Goal: Contribute content: Contribute content

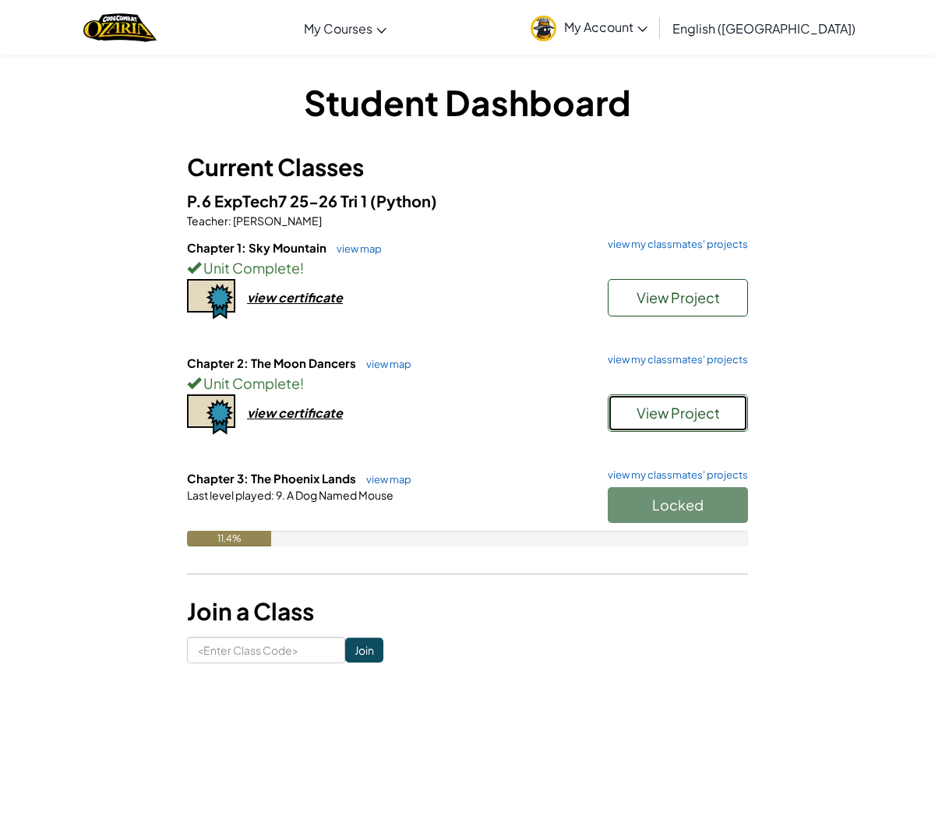
click at [637, 411] on span "View Project" at bounding box center [678, 413] width 83 height 18
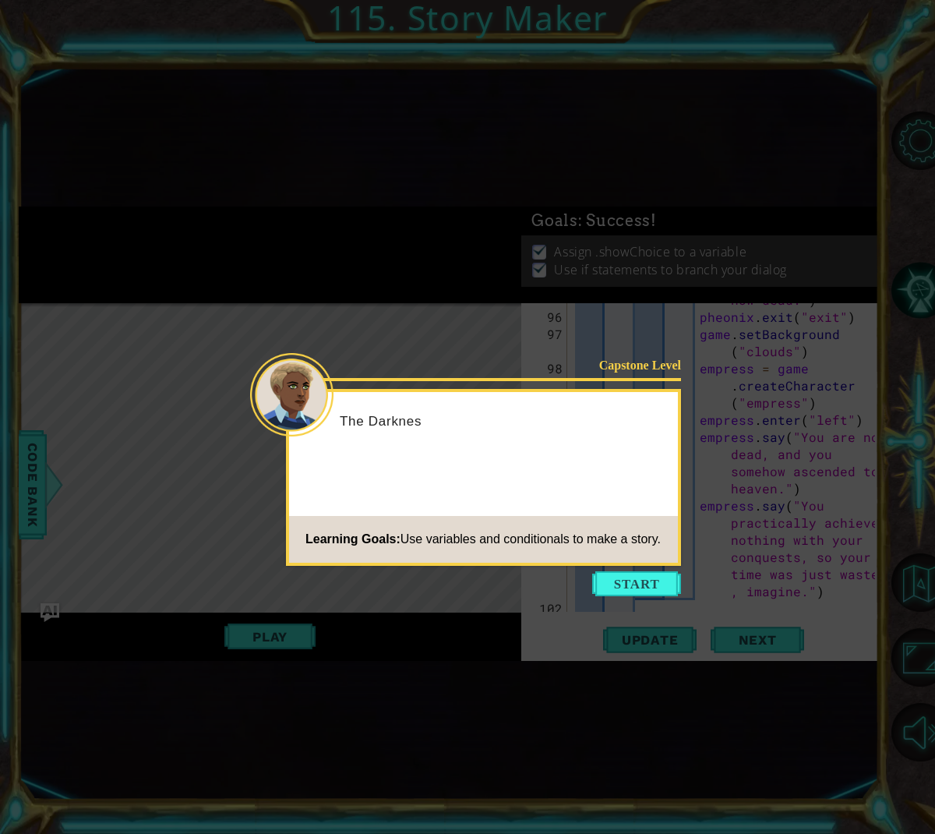
scroll to position [3105, 0]
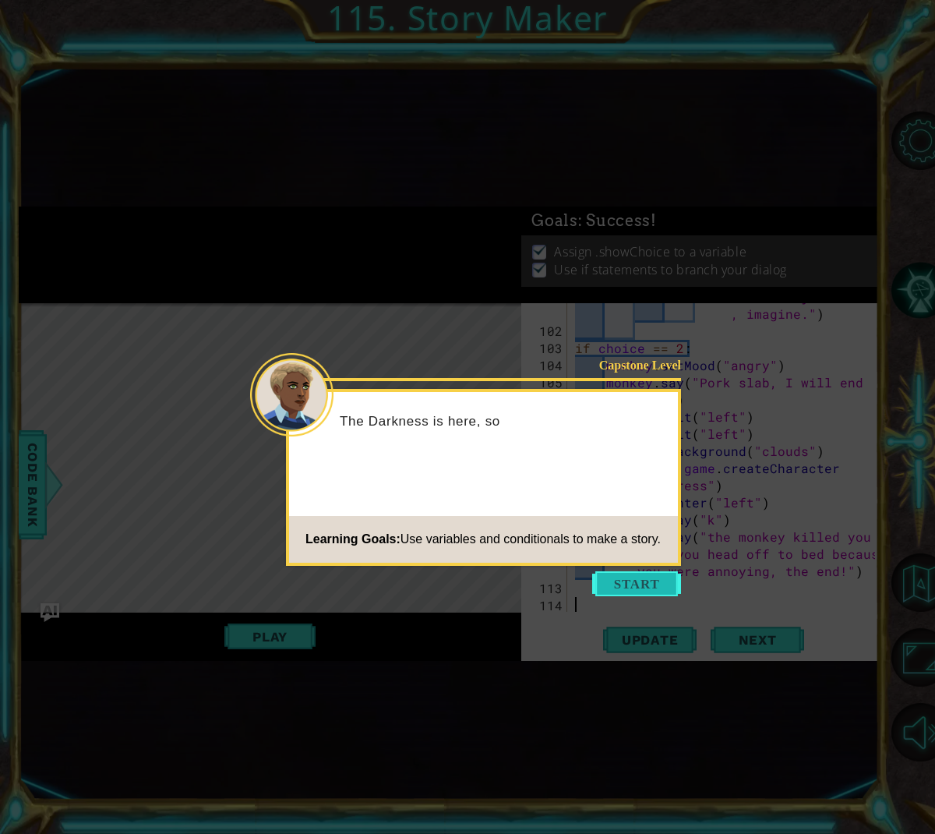
click at [635, 577] on button "Start" at bounding box center [636, 583] width 89 height 25
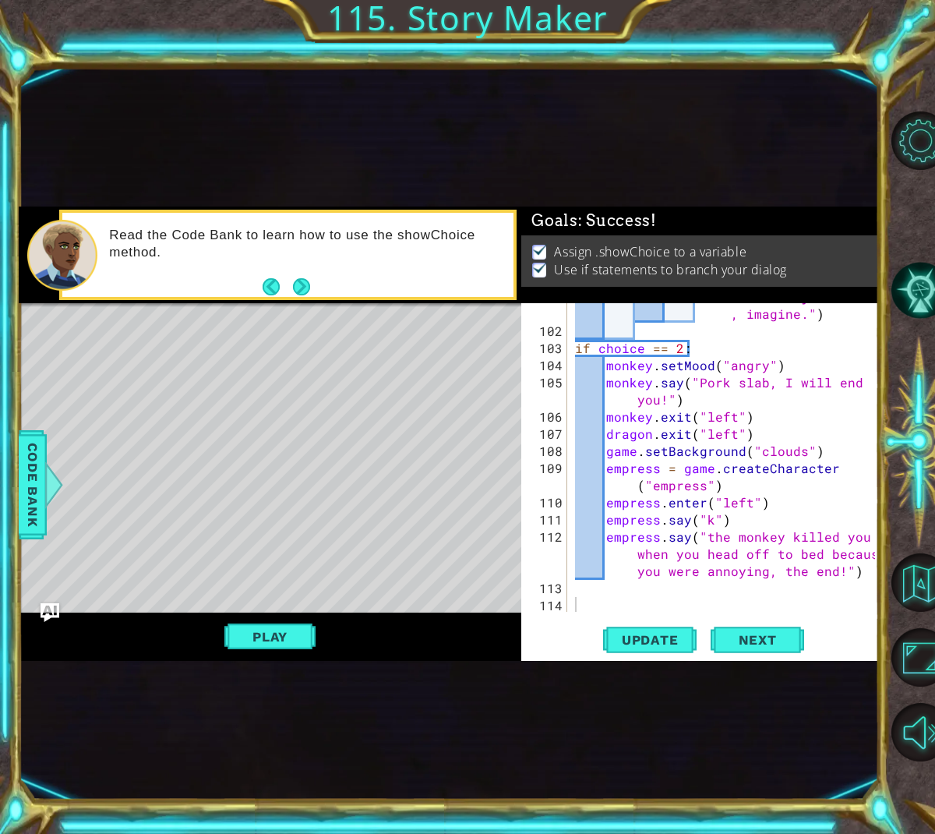
click at [300, 630] on button "Play" at bounding box center [269, 637] width 91 height 30
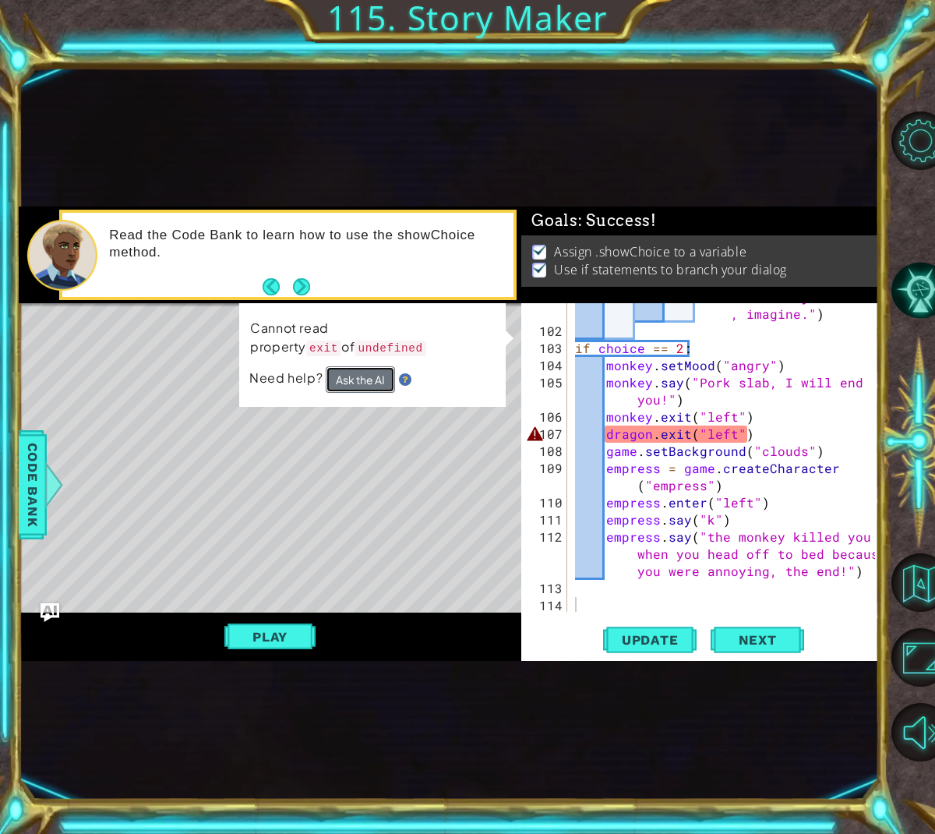
click at [365, 380] on button "Ask the AI" at bounding box center [360, 379] width 69 height 26
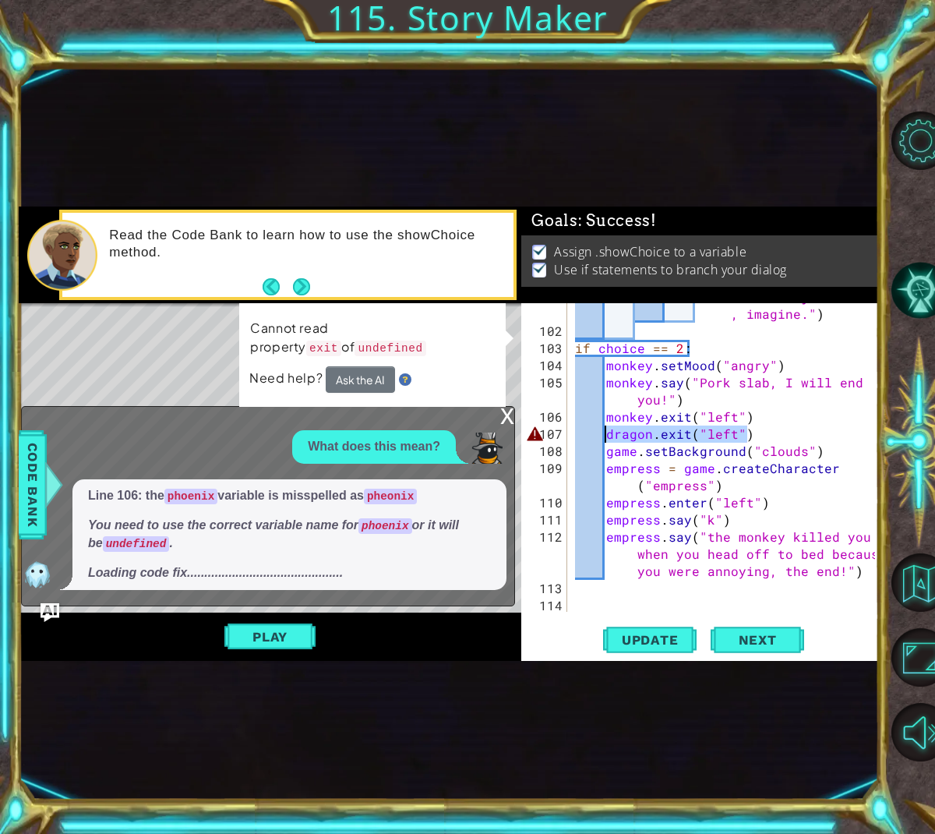
drag, startPoint x: 747, startPoint y: 429, endPoint x: 609, endPoint y: 430, distance: 138.7
click at [609, 430] on div "empress . say ( "You practically achieved nothing with your conquests, so your …" at bounding box center [727, 434] width 311 height 429
type textarea "dragon.exit("left")"
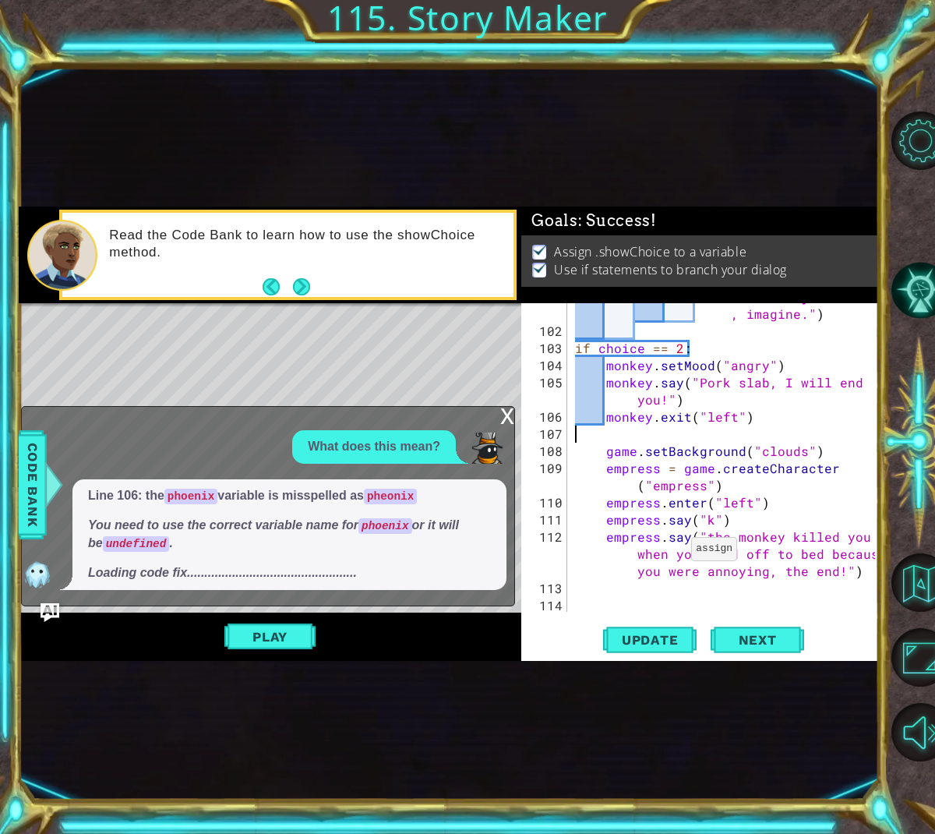
type textarea "monkey.exit("left")"
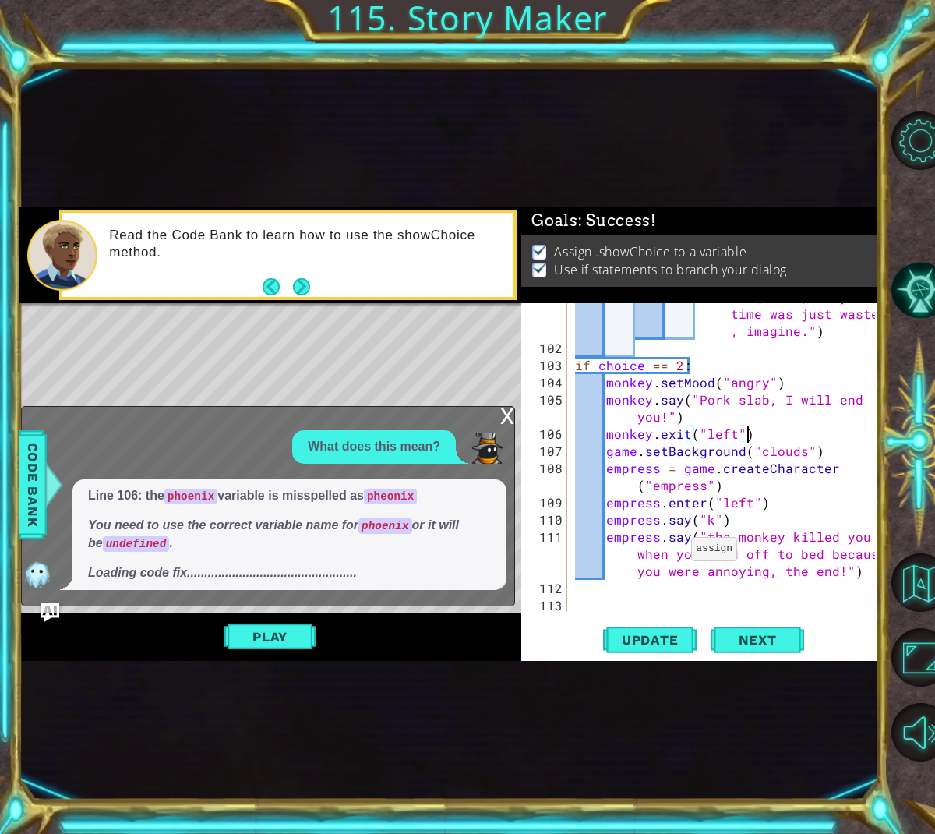
scroll to position [3103, 0]
drag, startPoint x: 660, startPoint y: 640, endPoint x: 560, endPoint y: 673, distance: 105.7
click at [659, 641] on span "Update" at bounding box center [650, 640] width 88 height 16
click at [295, 645] on button "Play" at bounding box center [269, 637] width 91 height 30
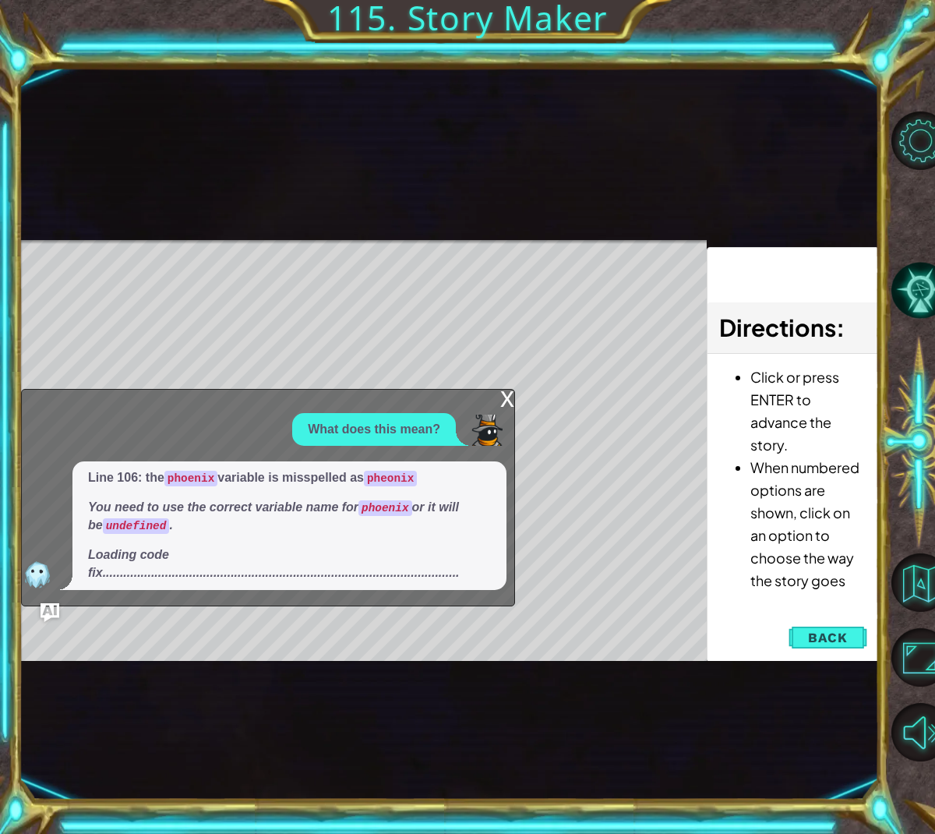
click at [507, 404] on div "x" at bounding box center [507, 398] width 14 height 16
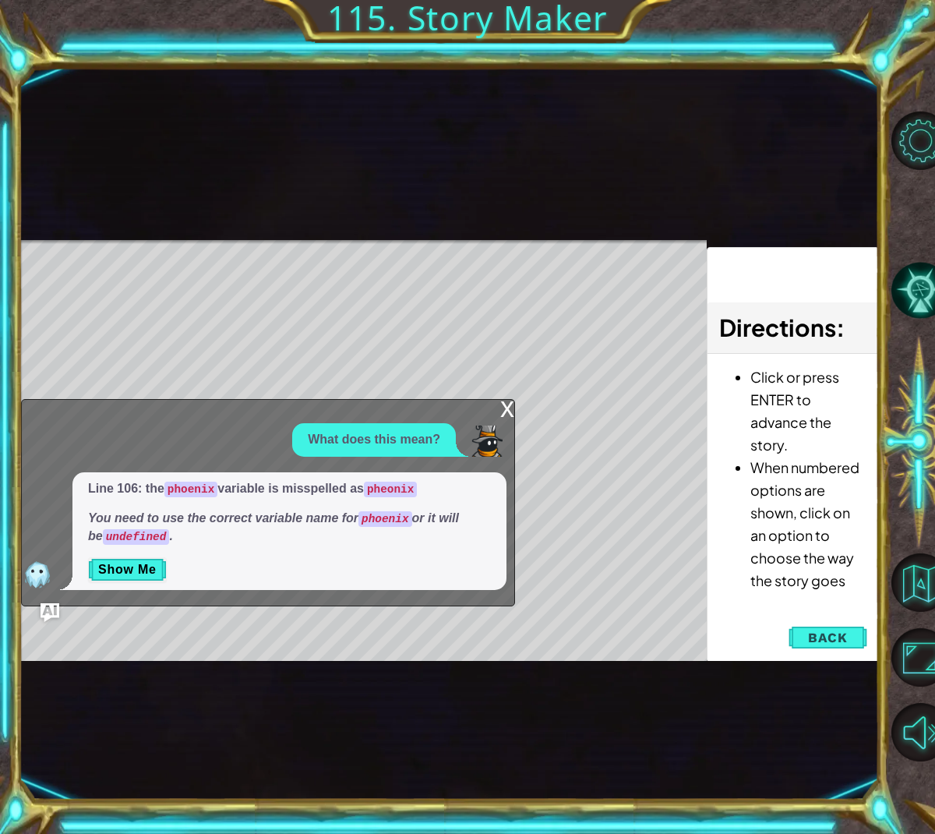
click at [508, 410] on div "x" at bounding box center [507, 408] width 14 height 16
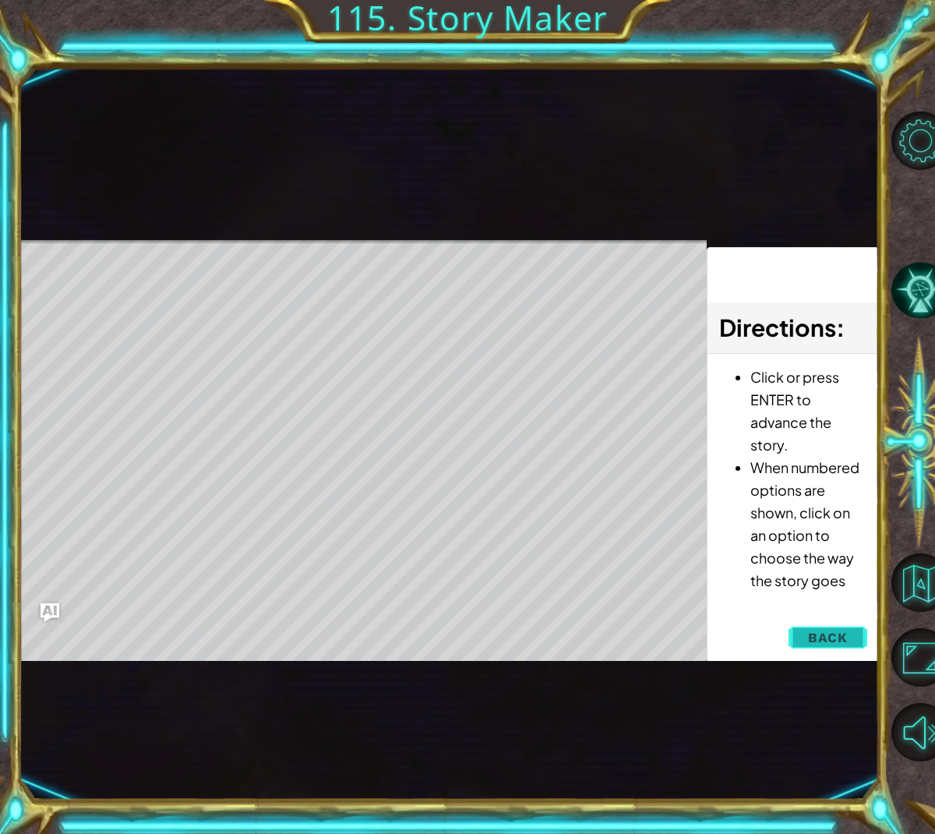
click at [839, 637] on span "Back" at bounding box center [828, 638] width 40 height 16
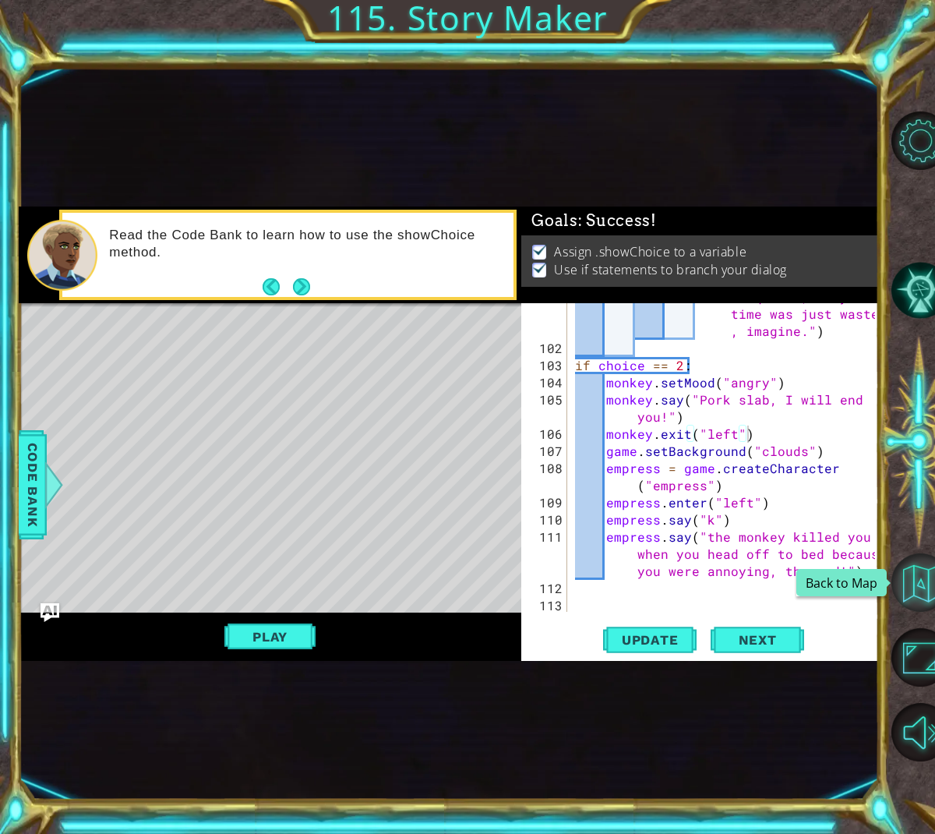
click at [926, 595] on button "Back to Map" at bounding box center [921, 582] width 58 height 58
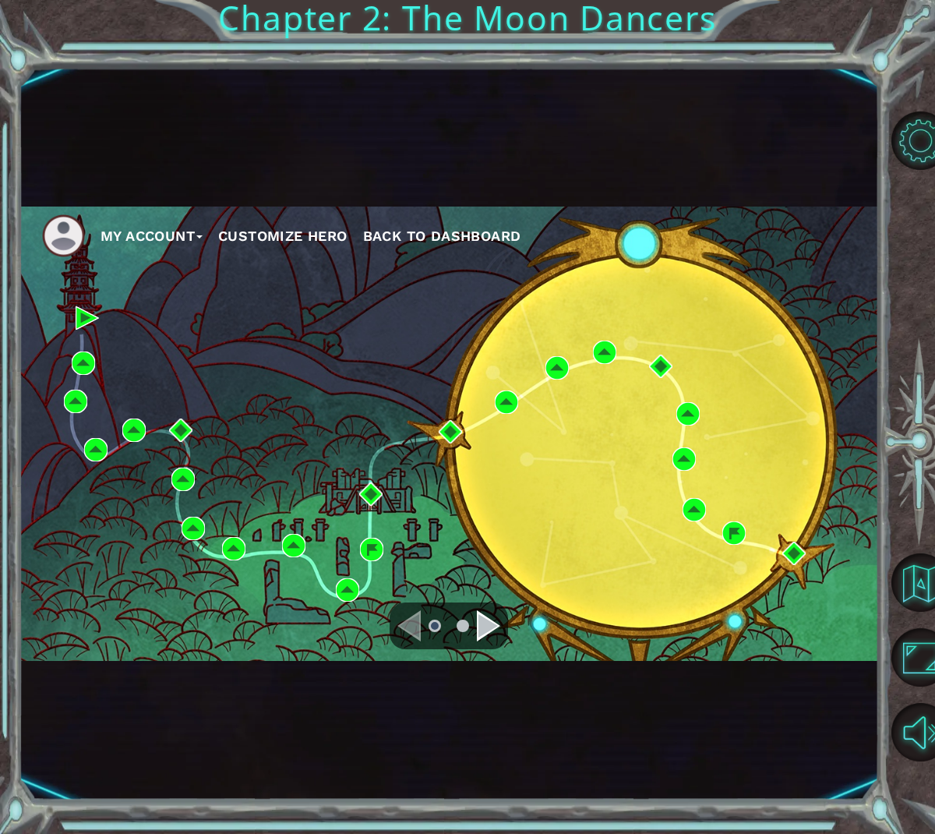
click at [404, 237] on span "Back to Dashboard" at bounding box center [442, 236] width 158 height 16
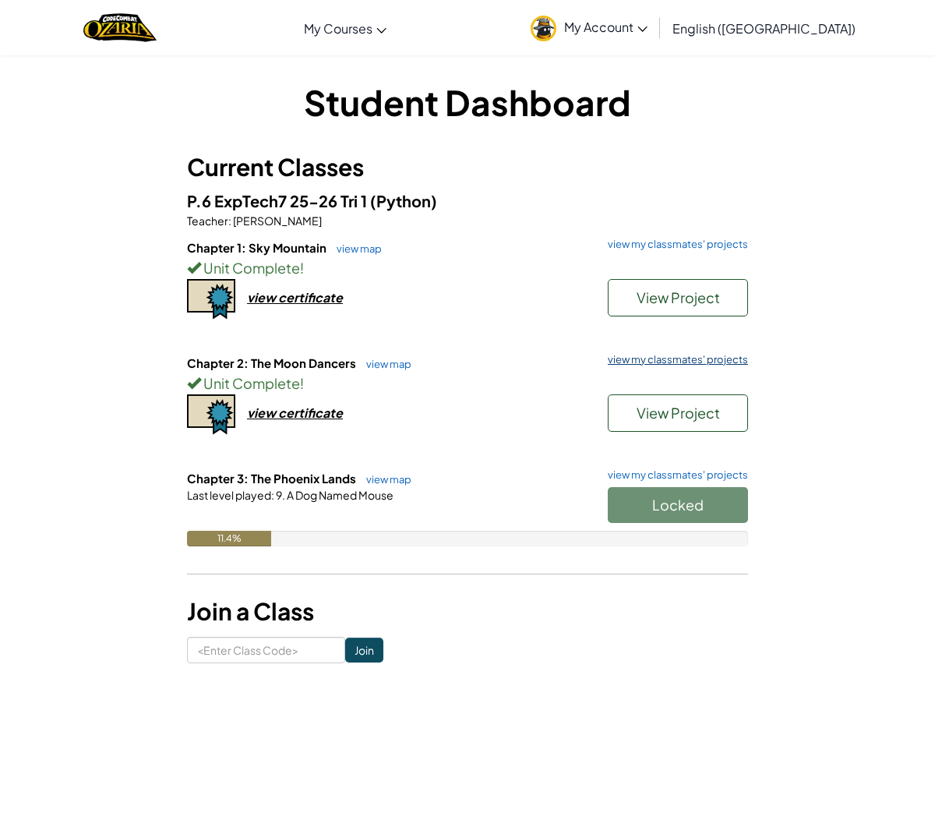
click at [667, 358] on link "view my classmates' projects" at bounding box center [674, 360] width 148 height 10
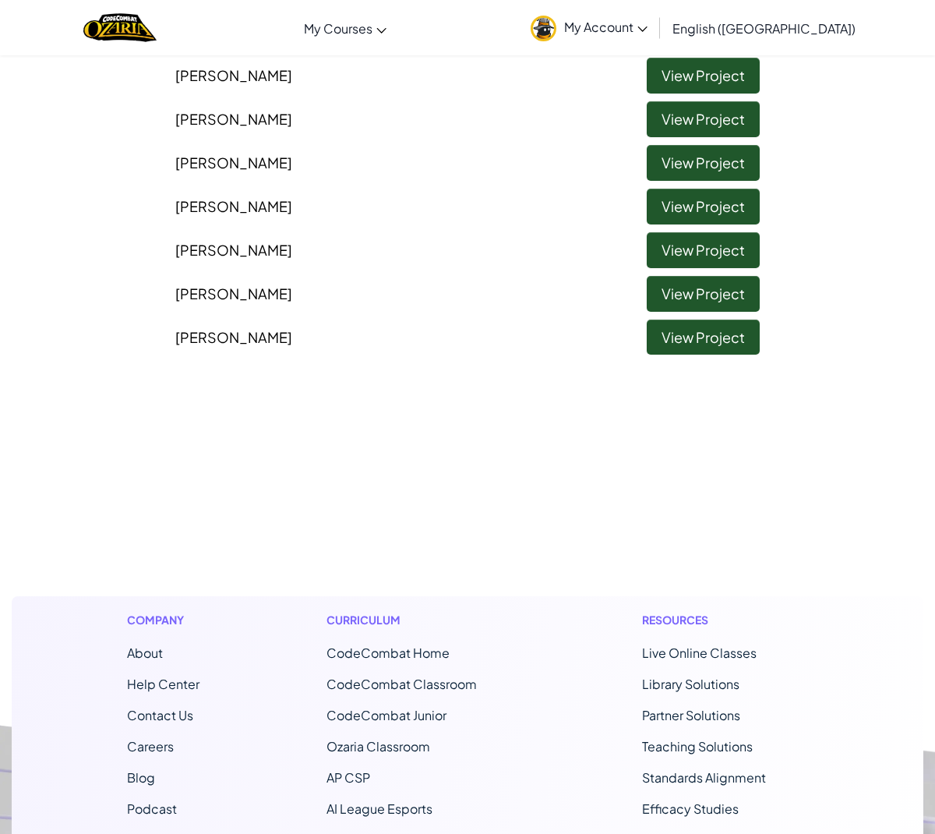
scroll to position [941, 0]
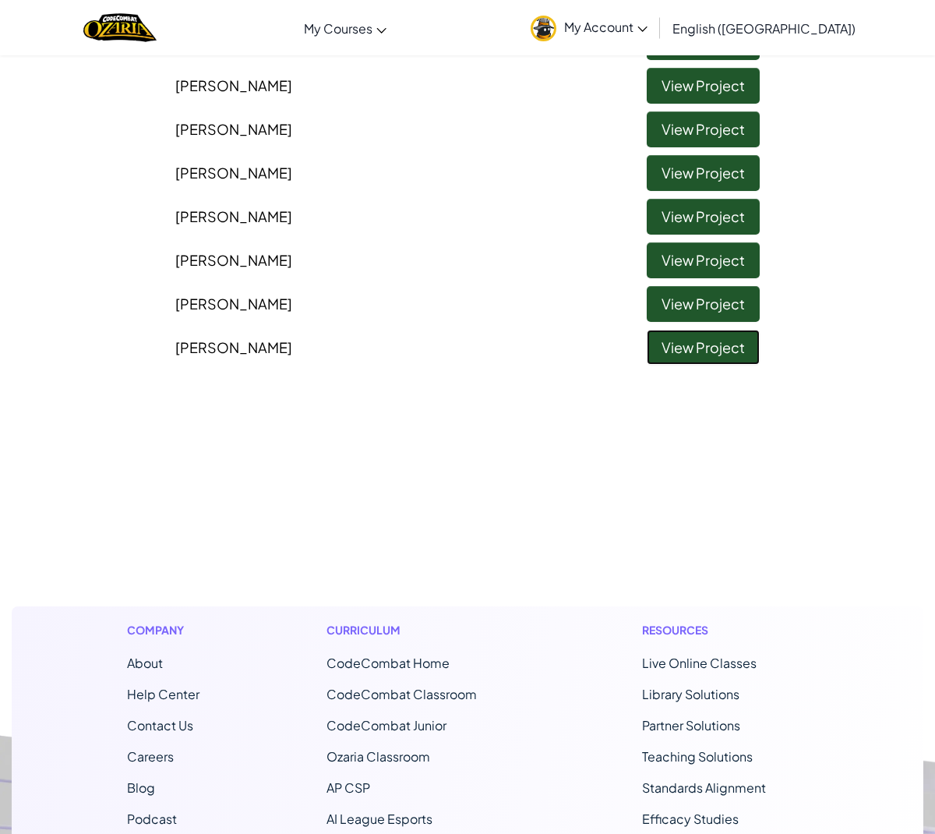
click at [681, 357] on link "View Project" at bounding box center [703, 348] width 113 height 36
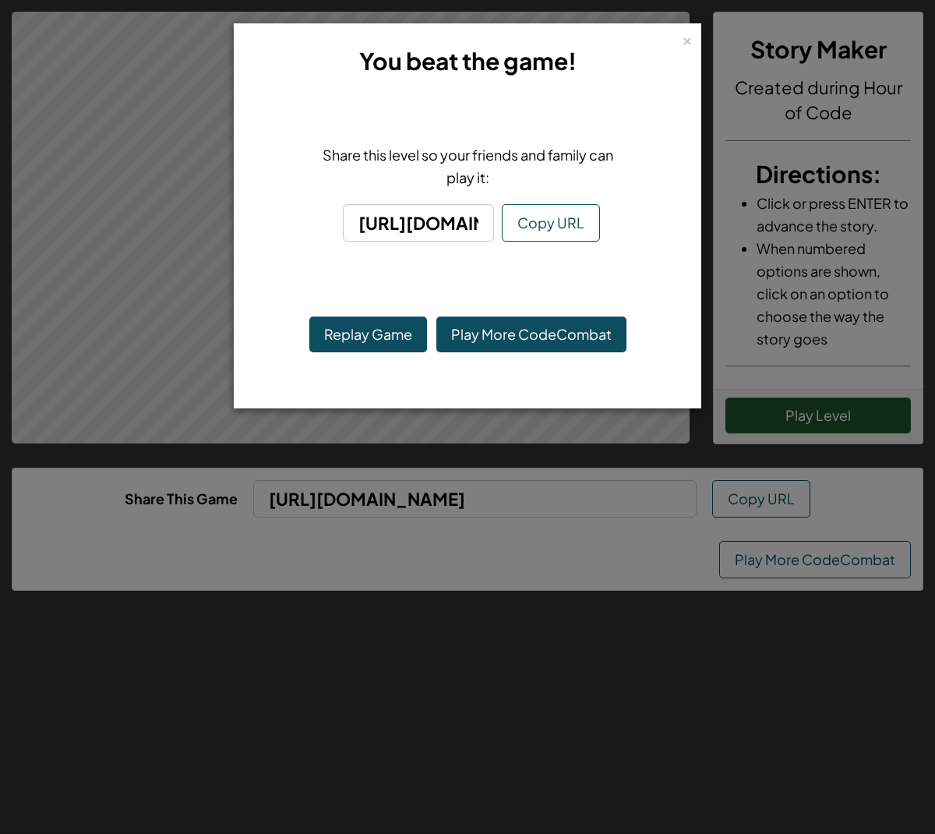
click at [706, 41] on div "× You beat the game! Share this level so your friends and family can play it: h…" at bounding box center [467, 417] width 935 height 834
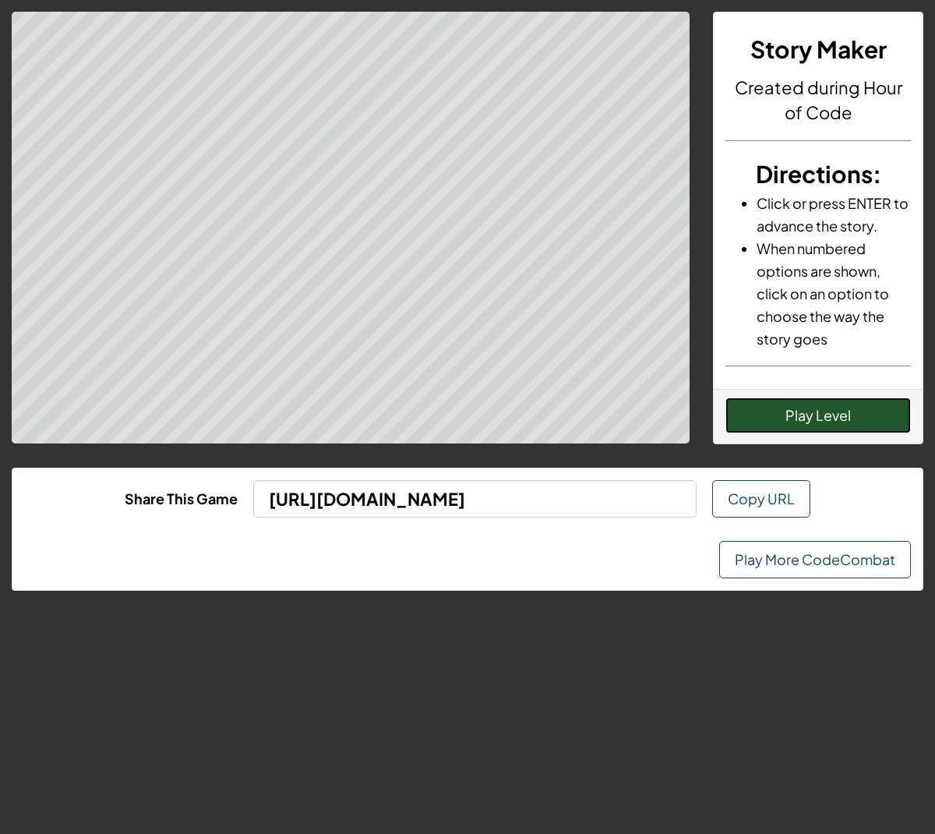
click at [774, 422] on button "Play Level" at bounding box center [818, 415] width 185 height 36
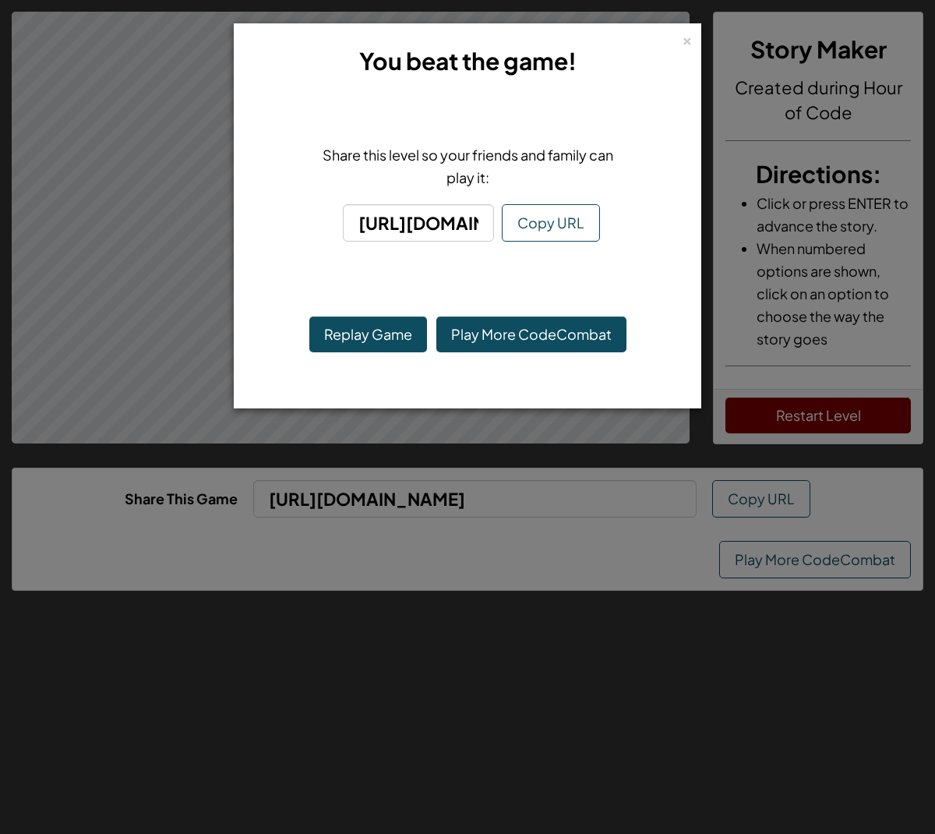
drag, startPoint x: 688, startPoint y: 41, endPoint x: 737, endPoint y: 111, distance: 85.6
click at [688, 42] on div "×" at bounding box center [687, 38] width 11 height 16
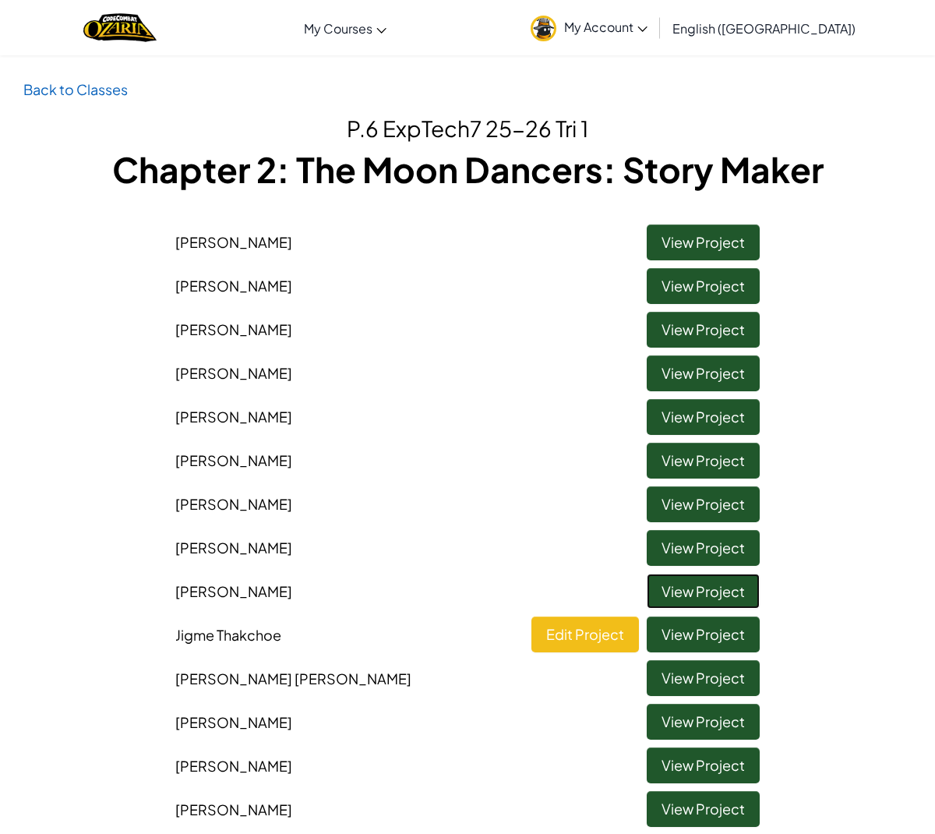
click at [741, 601] on link "View Project" at bounding box center [703, 592] width 113 height 36
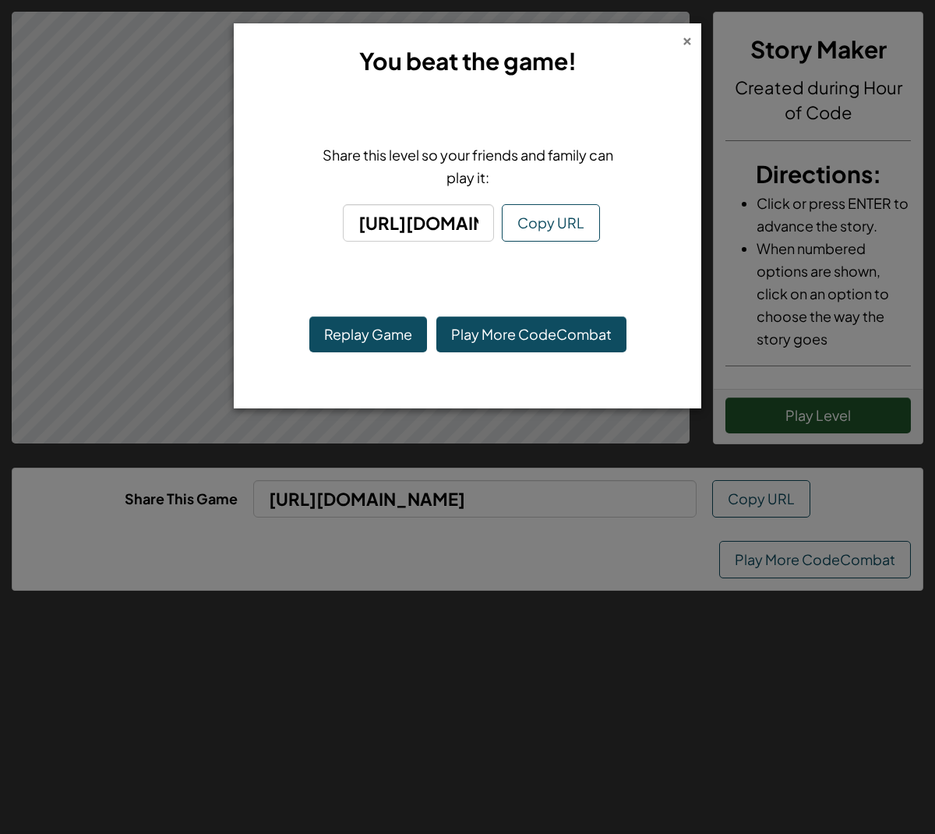
click at [691, 41] on div "×" at bounding box center [687, 38] width 11 height 16
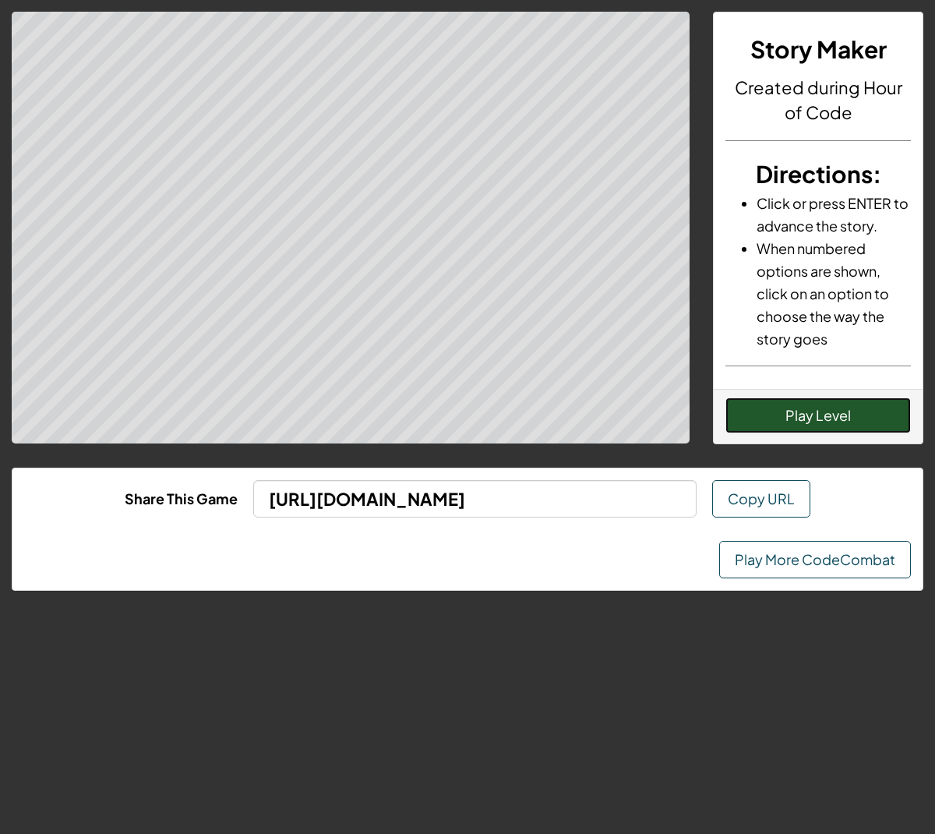
click at [747, 420] on button "Play Level" at bounding box center [818, 415] width 185 height 36
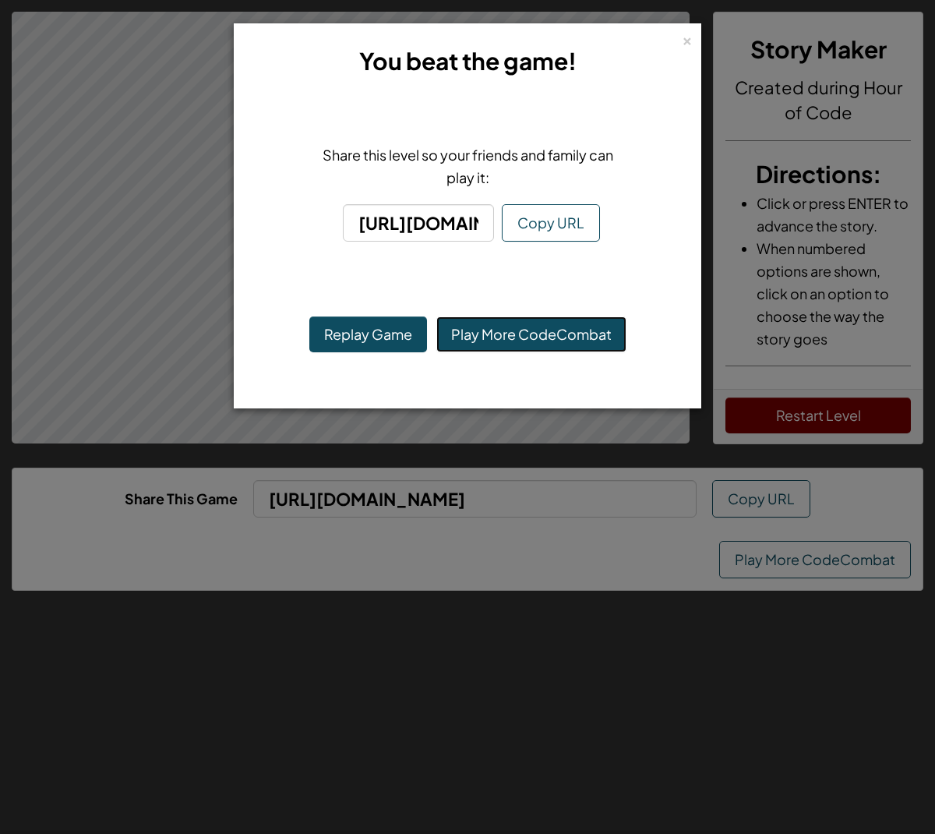
click at [535, 330] on link "Play More CodeCombat" at bounding box center [531, 334] width 190 height 36
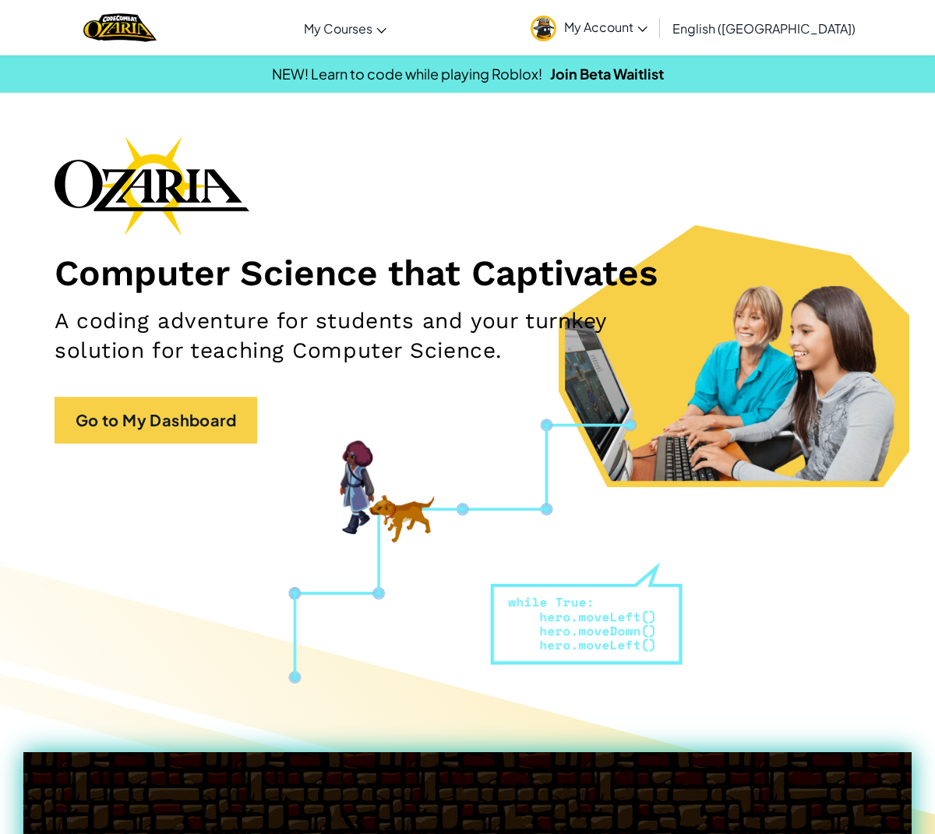
click at [648, 23] on span "My Account" at bounding box center [605, 27] width 83 height 16
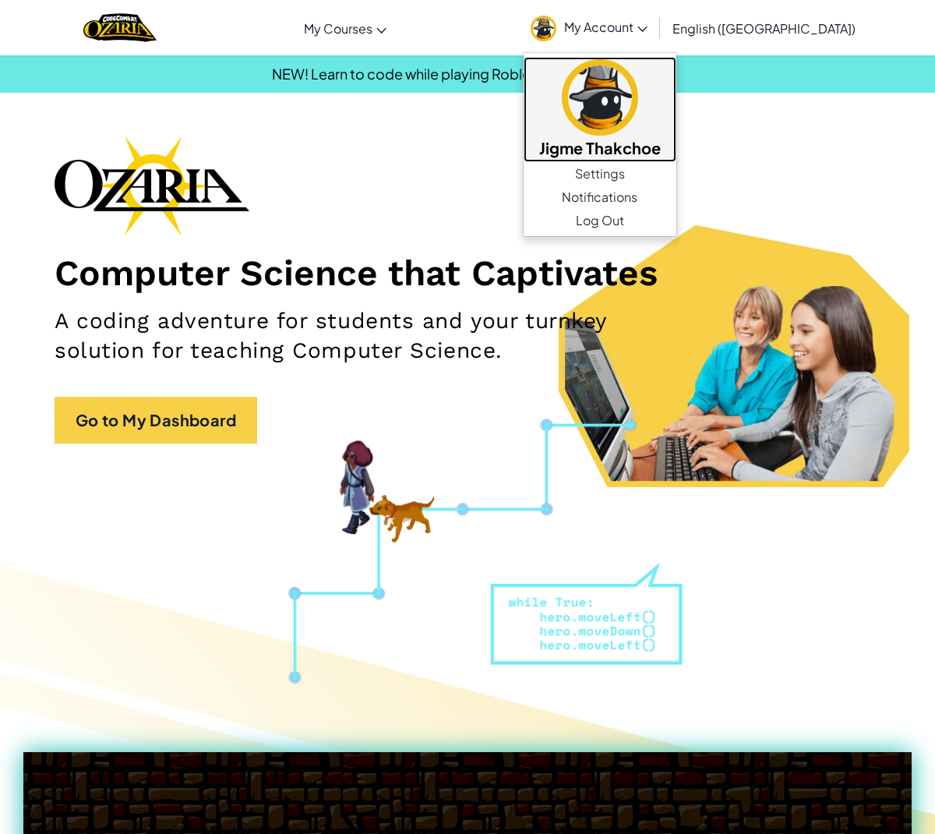
click at [661, 143] on h5 "Jigme Thakchoe" at bounding box center [600, 148] width 122 height 24
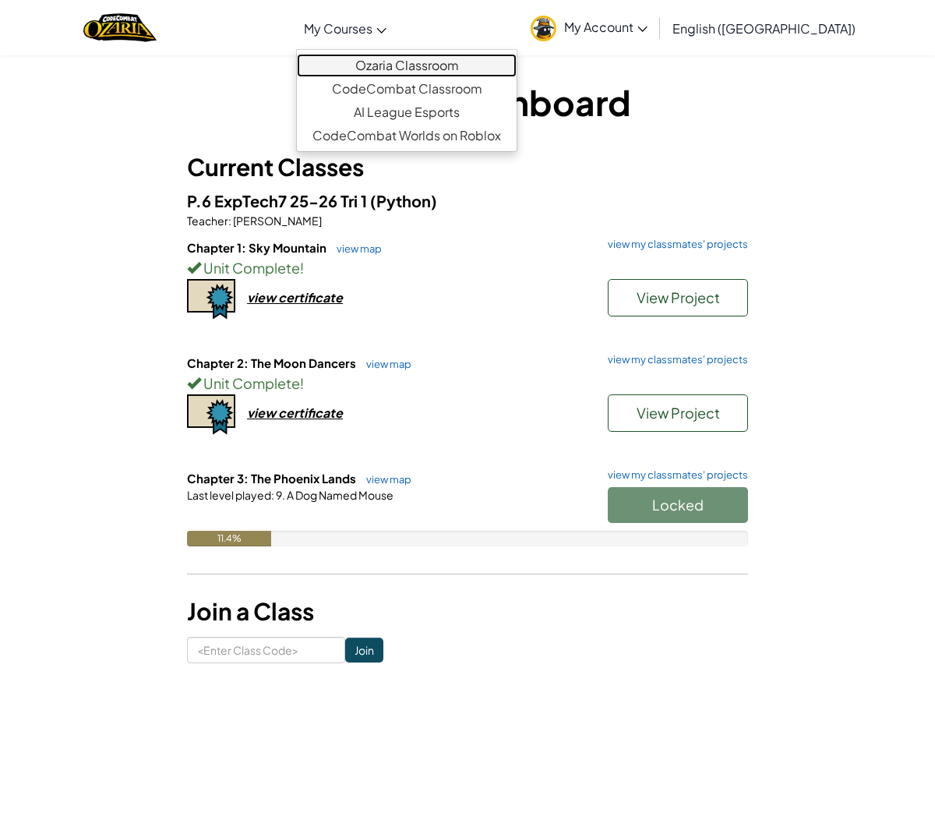
click at [425, 72] on link "Ozaria Classroom" at bounding box center [407, 65] width 220 height 23
click at [424, 68] on link "Ozaria Classroom" at bounding box center [407, 65] width 220 height 23
click at [418, 92] on link "CodeCombat Classroom" at bounding box center [407, 88] width 220 height 23
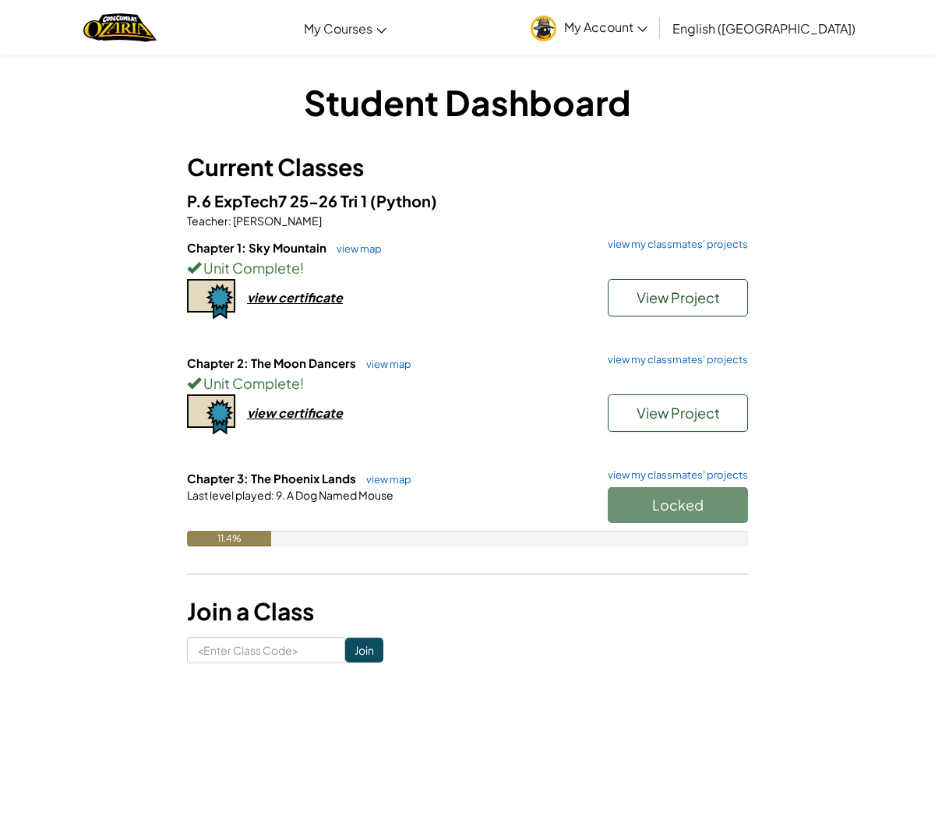
click at [618, 365] on h6 "Chapter 2: The Moon Dancers view map view my classmates' projects" at bounding box center [467, 363] width 561 height 17
click at [620, 358] on link "view my classmates' projects" at bounding box center [674, 360] width 148 height 10
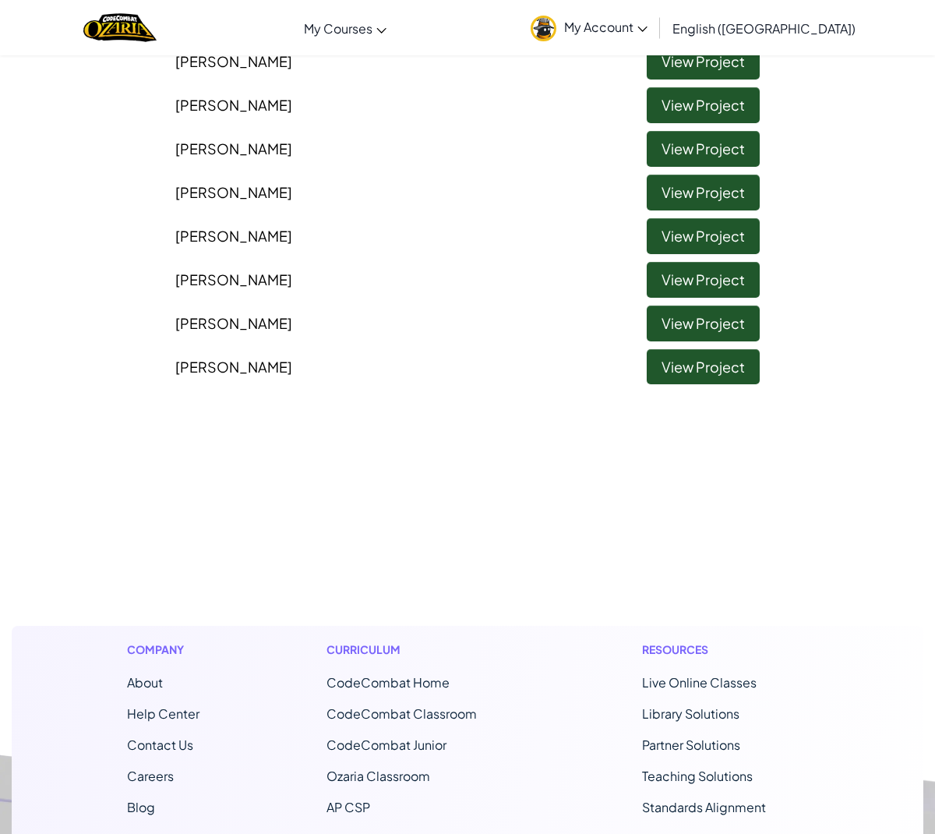
scroll to position [918, 0]
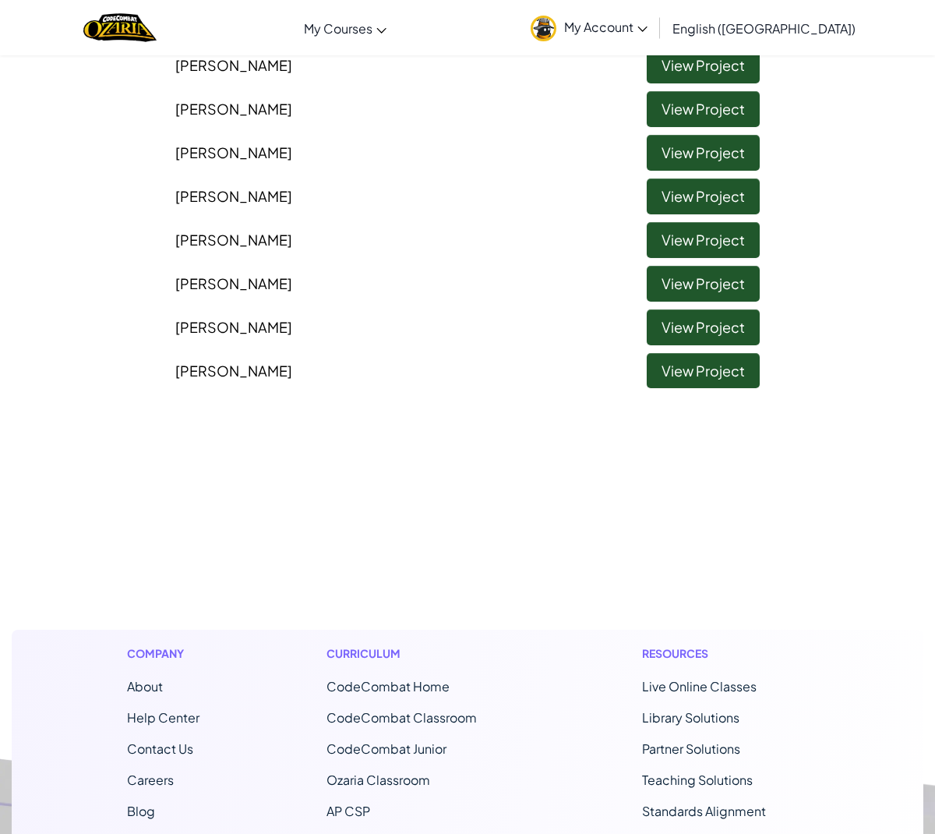
click at [639, 286] on li "[PERSON_NAME] View Project" at bounding box center [468, 280] width 608 height 44
click at [648, 289] on link "View Project" at bounding box center [703, 284] width 113 height 36
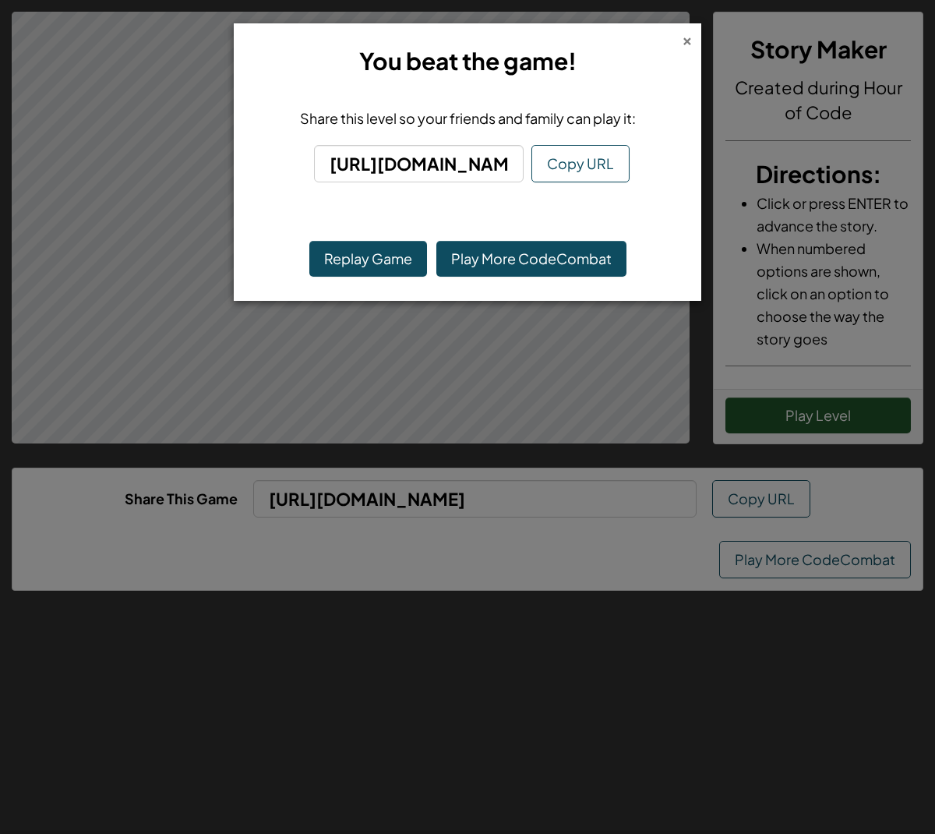
click at [683, 47] on div "×" at bounding box center [687, 38] width 11 height 16
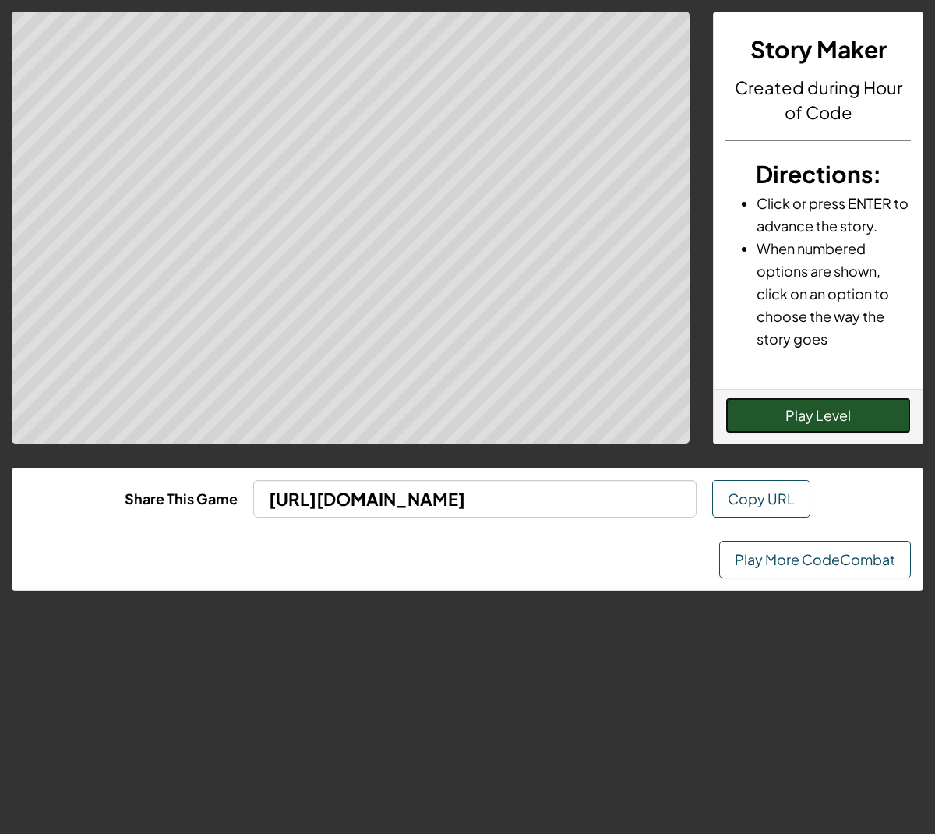
click at [743, 400] on button "Play Level" at bounding box center [818, 415] width 185 height 36
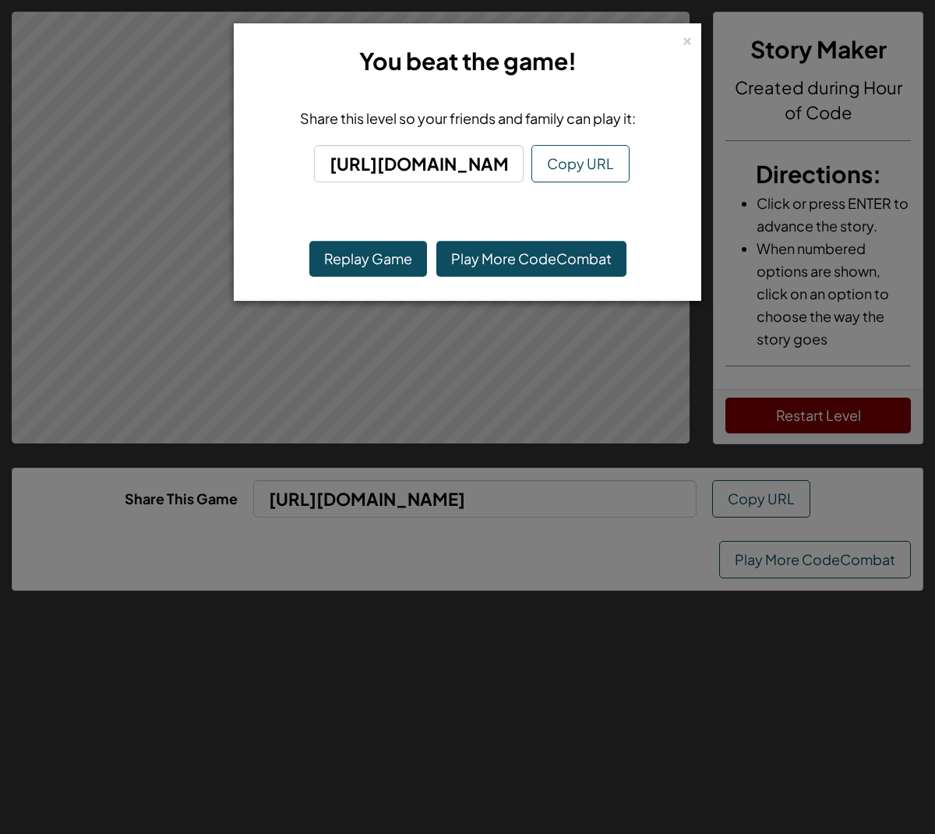
click at [697, 35] on div "× You beat the game! Share this level so your friends and family can play it: […" at bounding box center [468, 161] width 468 height 277
click at [691, 40] on div "×" at bounding box center [687, 38] width 11 height 16
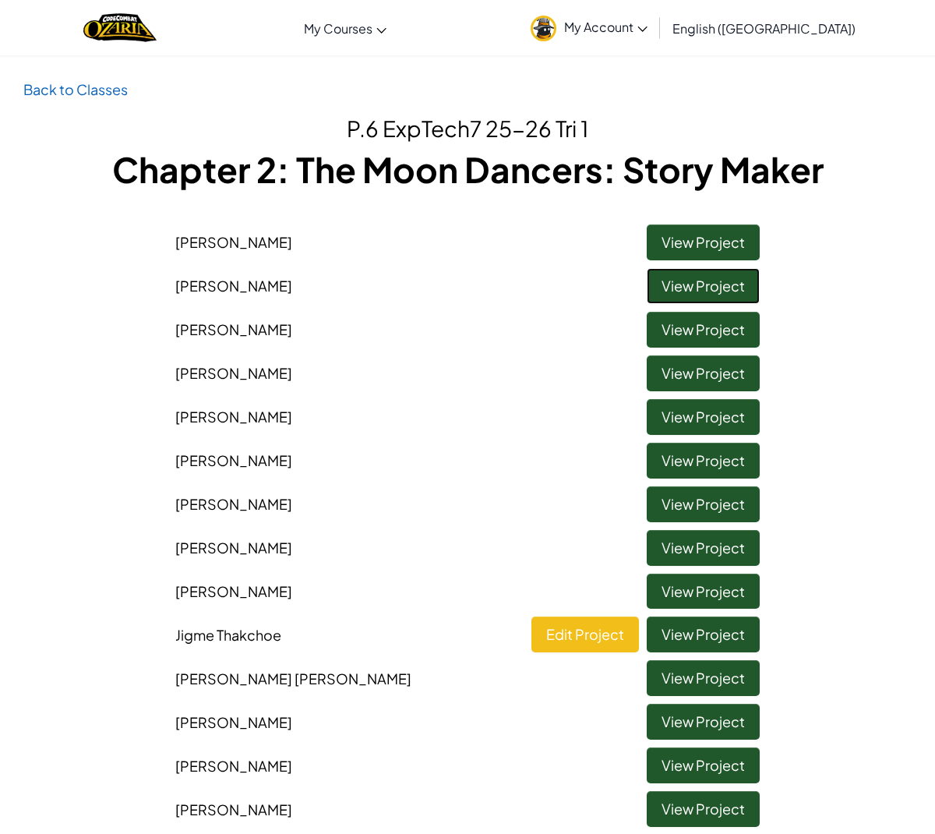
click at [696, 298] on link "View Project" at bounding box center [703, 286] width 113 height 36
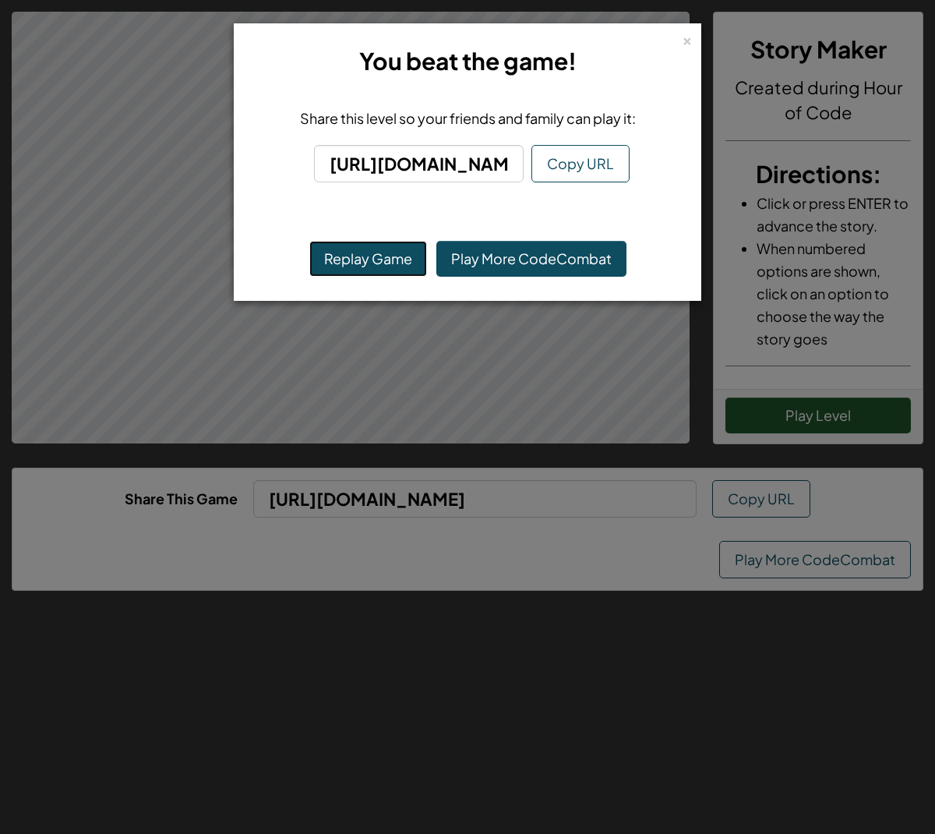
click at [392, 257] on button "Replay Game" at bounding box center [368, 259] width 118 height 36
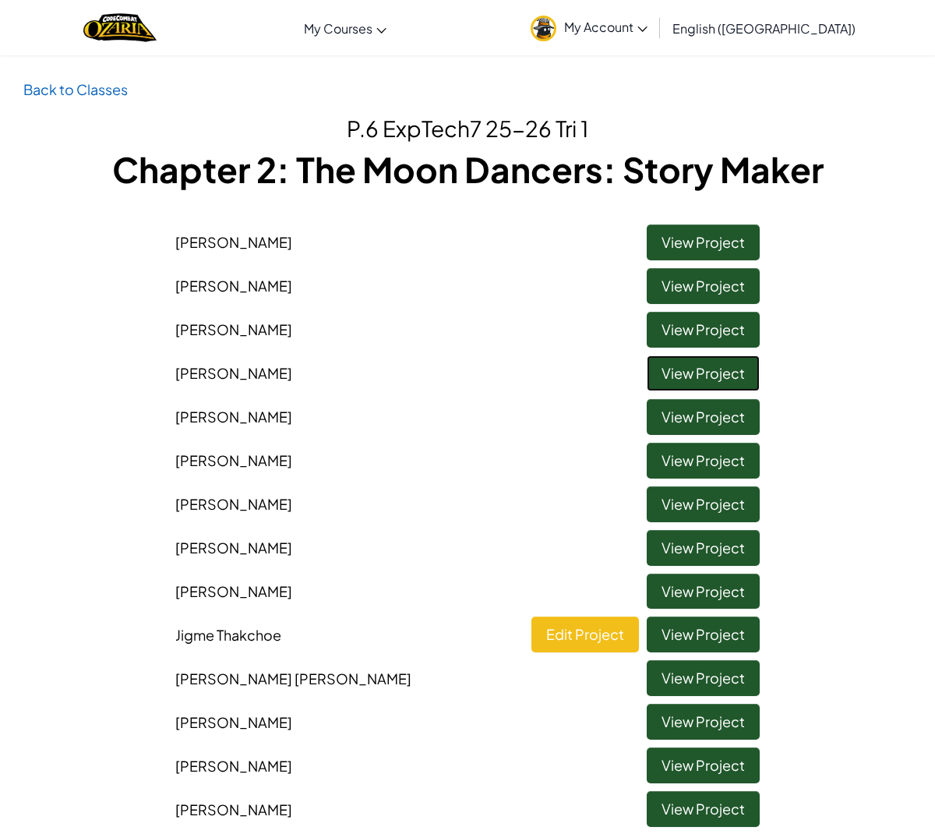
click at [671, 376] on link "View Project" at bounding box center [703, 373] width 113 height 36
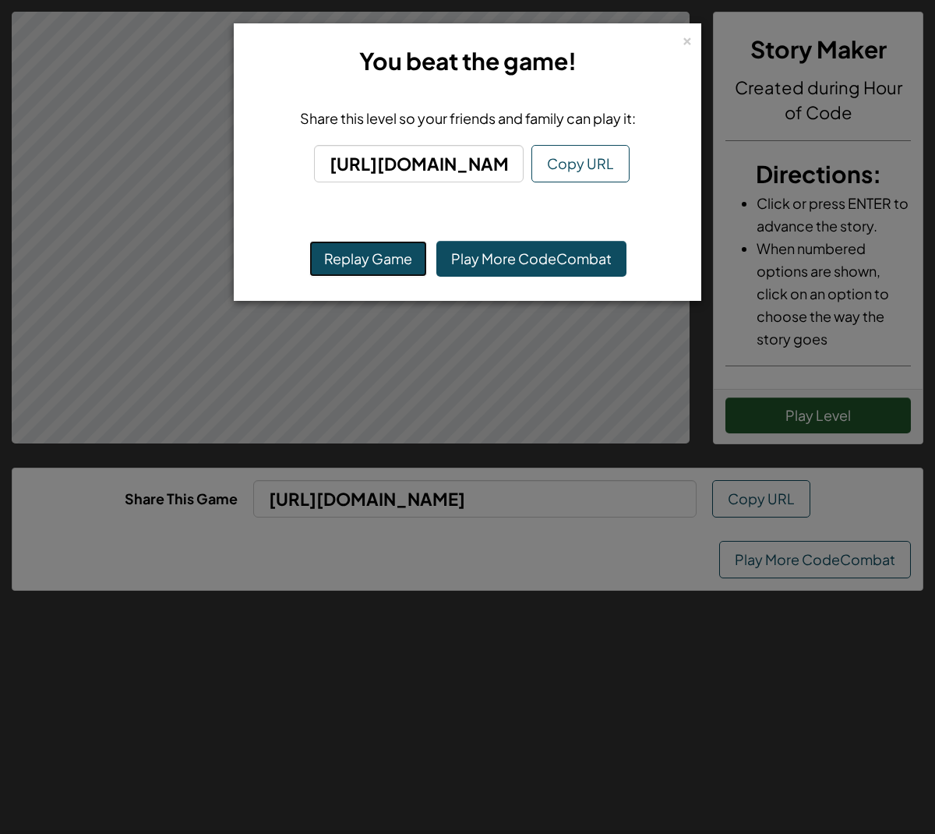
click at [397, 267] on button "Replay Game" at bounding box center [368, 259] width 118 height 36
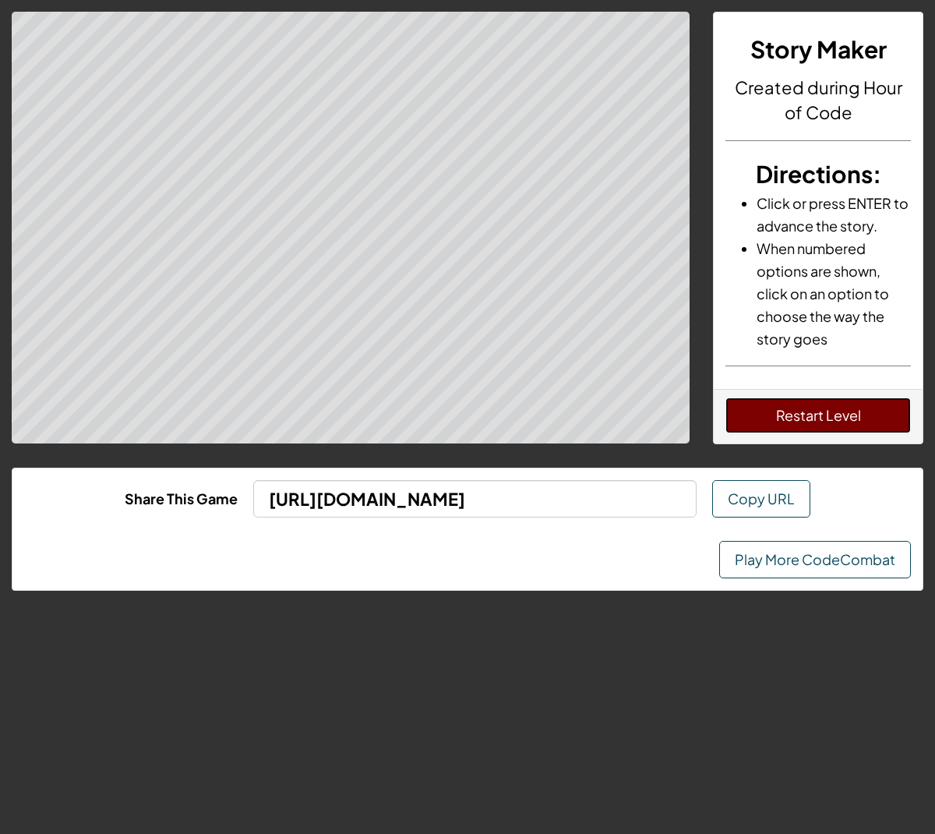
click at [860, 404] on button "Restart Level" at bounding box center [818, 415] width 185 height 36
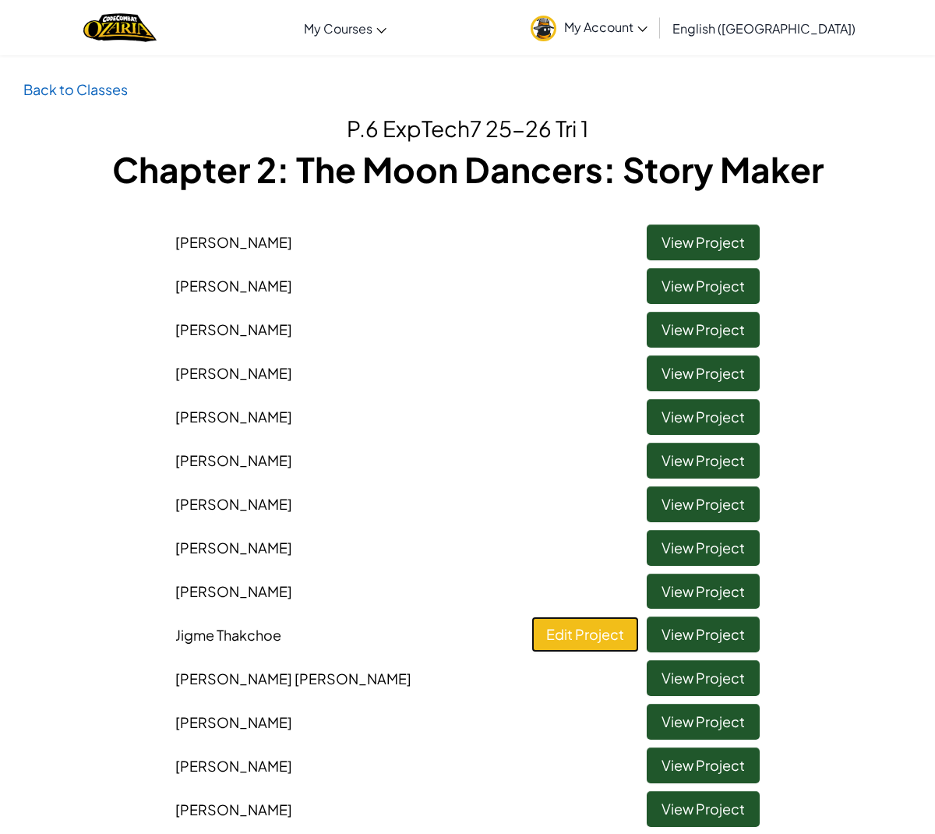
click at [569, 624] on link "Edit Project" at bounding box center [585, 634] width 108 height 36
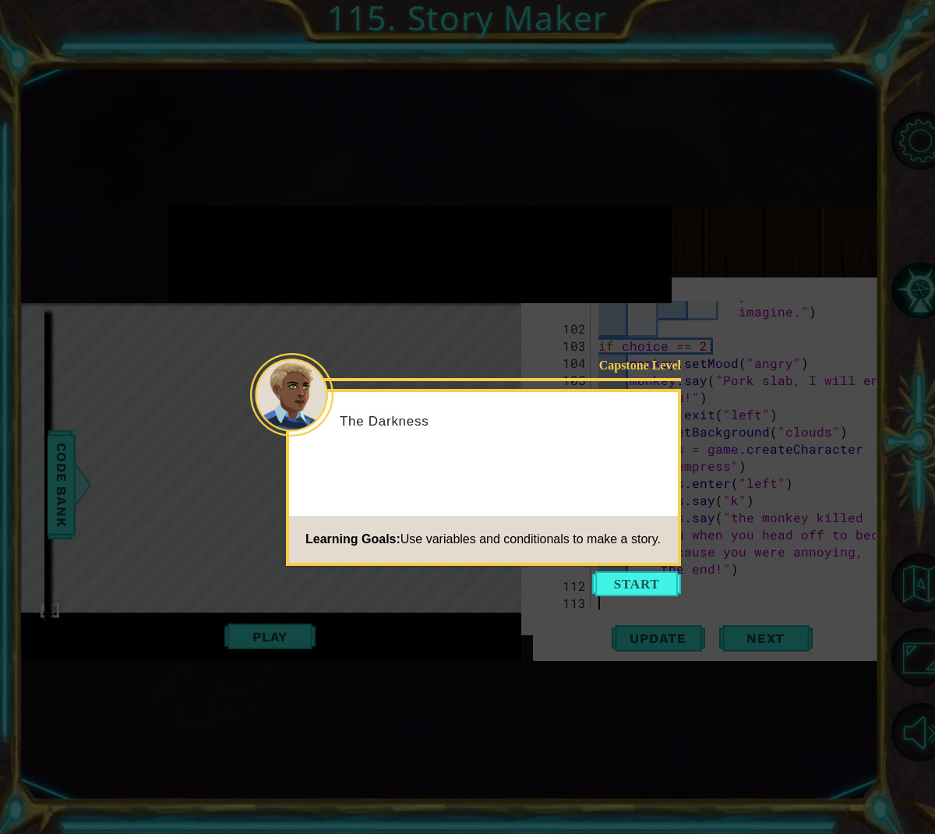
scroll to position [3362, 0]
click at [652, 581] on button "Start" at bounding box center [636, 583] width 89 height 25
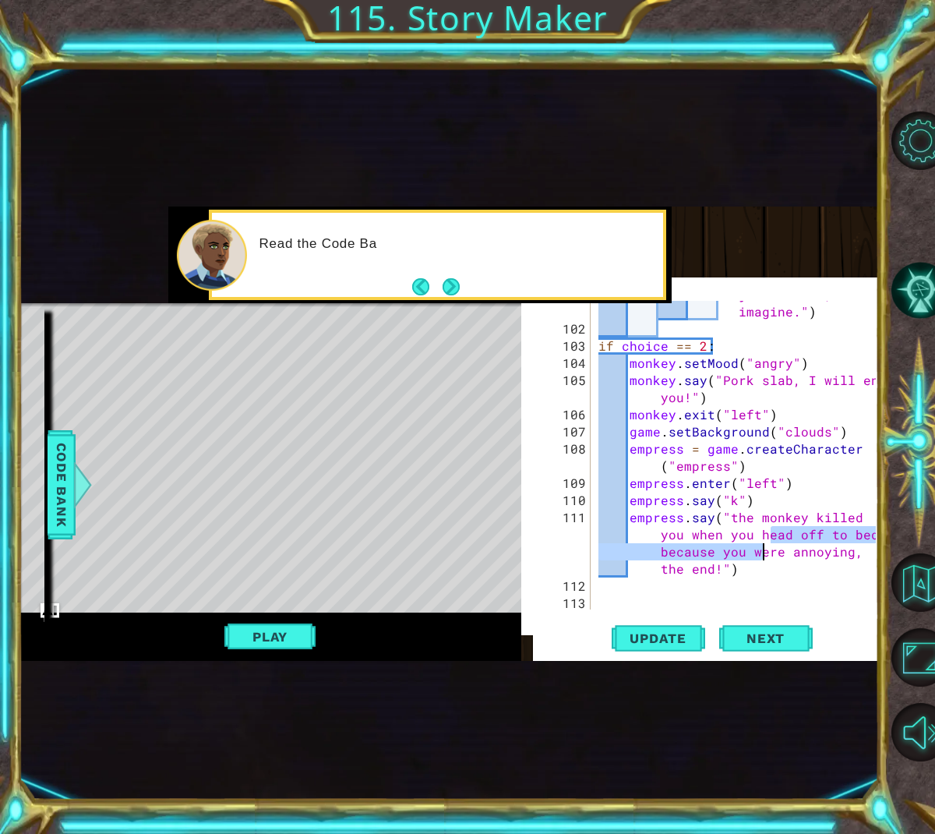
drag, startPoint x: 771, startPoint y: 540, endPoint x: 758, endPoint y: 546, distance: 13.6
click at [759, 546] on div "empress . say ( "You practically achieved nothing with your conquests , so your…" at bounding box center [739, 423] width 288 height 446
click at [743, 535] on div "empress . say ( "You practically achieved nothing with your conquests , so your…" at bounding box center [739, 423] width 288 height 446
click at [733, 514] on div "empress . say ( "You practically achieved nothing with your conquests , so your…" at bounding box center [739, 423] width 288 height 446
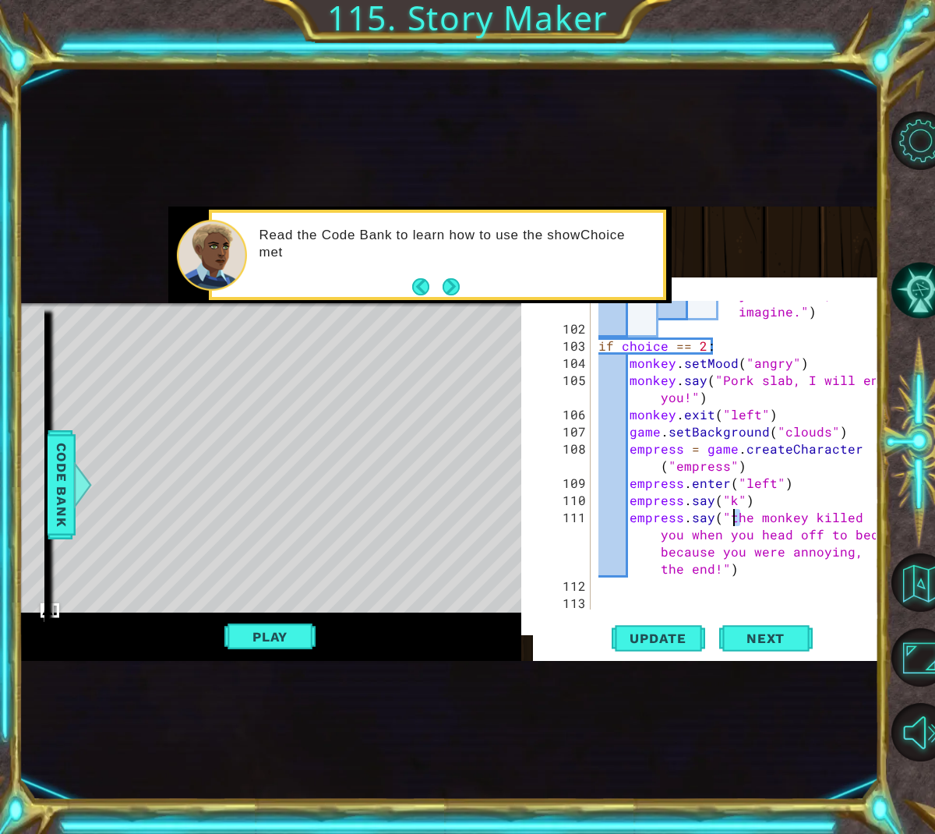
click at [730, 514] on div "empress . say ( "You practically achieved nothing with your conquests , so your…" at bounding box center [739, 423] width 288 height 446
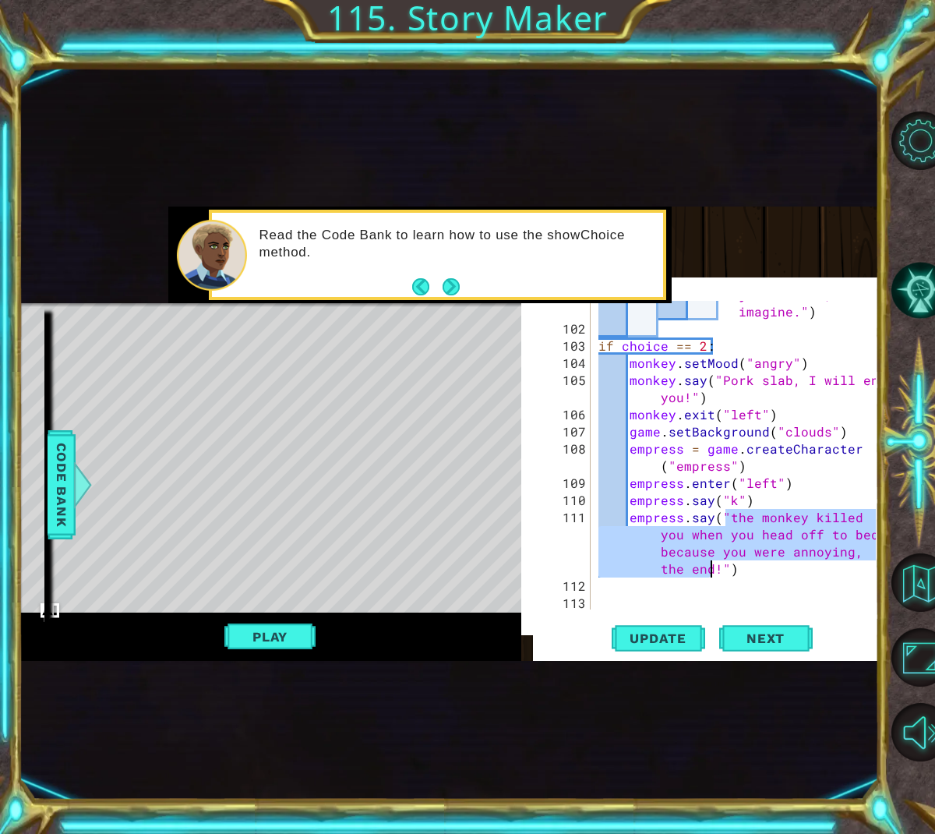
drag, startPoint x: 726, startPoint y: 514, endPoint x: 712, endPoint y: 569, distance: 56.3
click at [712, 569] on div "empress . say ( "You practically achieved nothing with your conquests , so your…" at bounding box center [739, 423] width 288 height 446
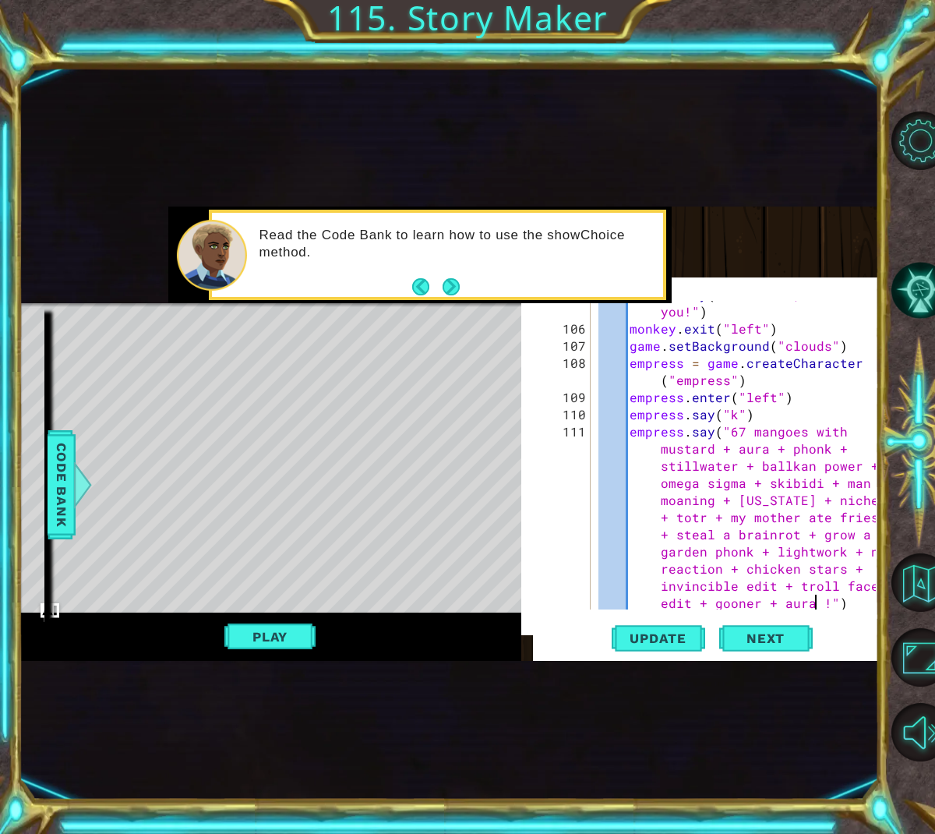
scroll to position [0, 144]
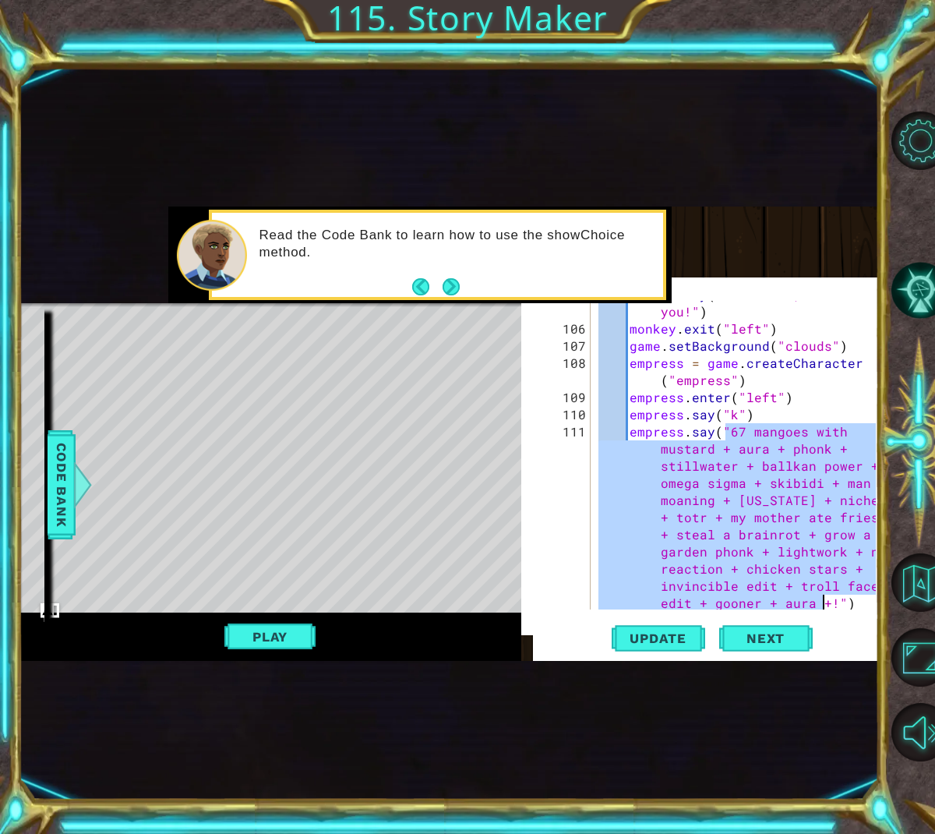
drag, startPoint x: 729, startPoint y: 430, endPoint x: 826, endPoint y: 598, distance: 193.8
click at [826, 598] on div "monkey . say ( "Pork slab, I will end you!" ) monkey . exit ( "left" ) game . s…" at bounding box center [739, 466] width 288 height 360
click at [824, 602] on div "monkey . say ( "Pork slab, I will end you!" ) monkey . exit ( "left" ) game . s…" at bounding box center [739, 466] width 288 height 360
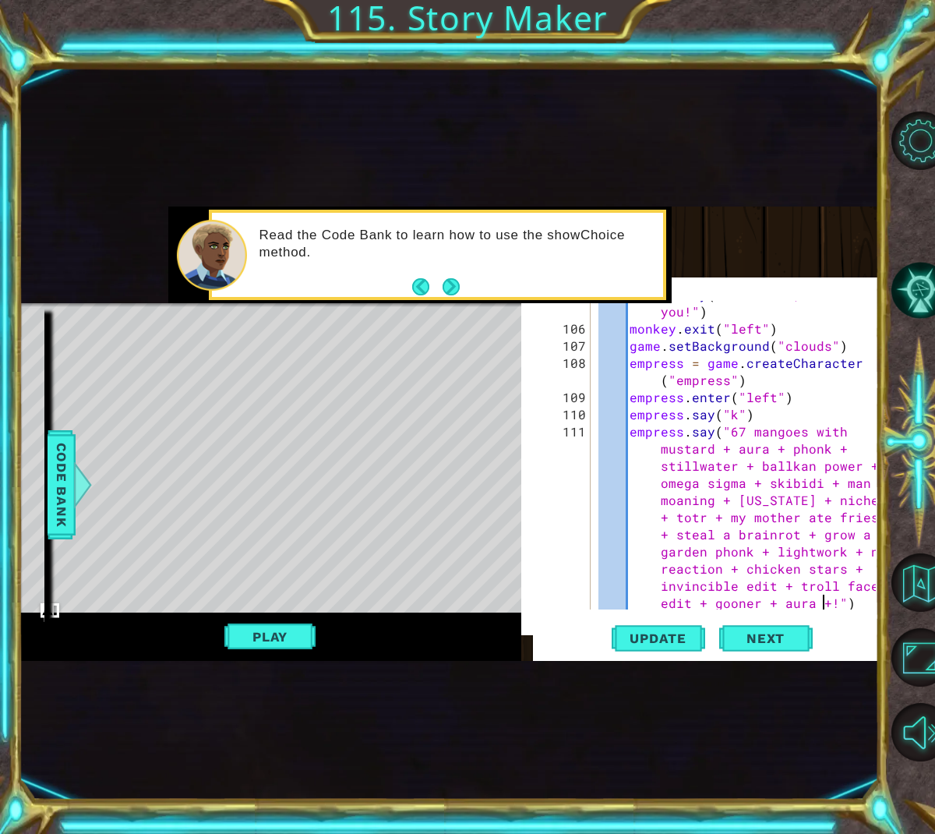
type textarea "empress.say("67 mangoes with mustard + aura + phonk + stillwater + ballkan powe…"
paste textarea "Code Area"
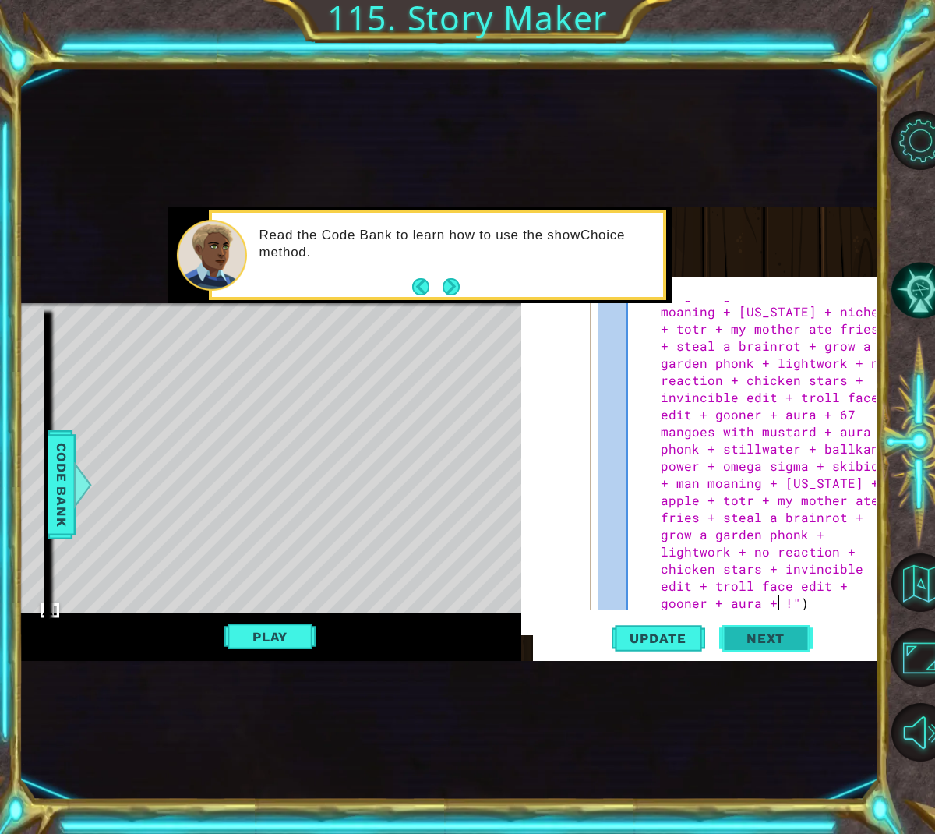
scroll to position [4903, 0]
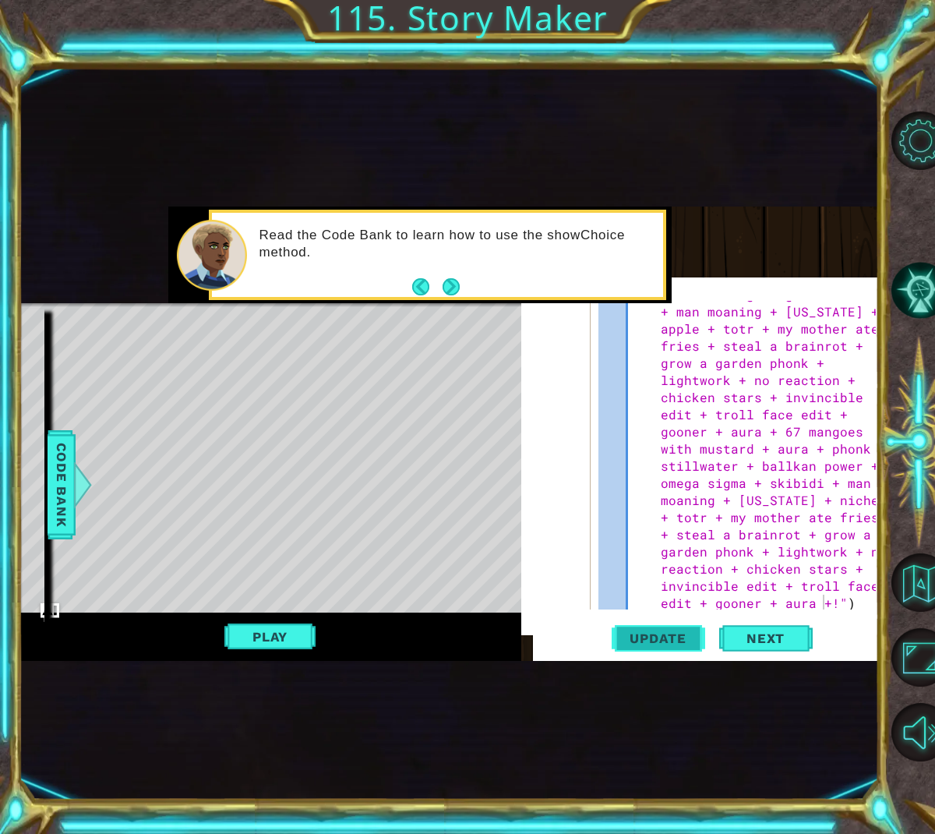
click at [687, 641] on span "Update" at bounding box center [658, 638] width 88 height 16
click at [650, 641] on span "Update" at bounding box center [658, 638] width 88 height 16
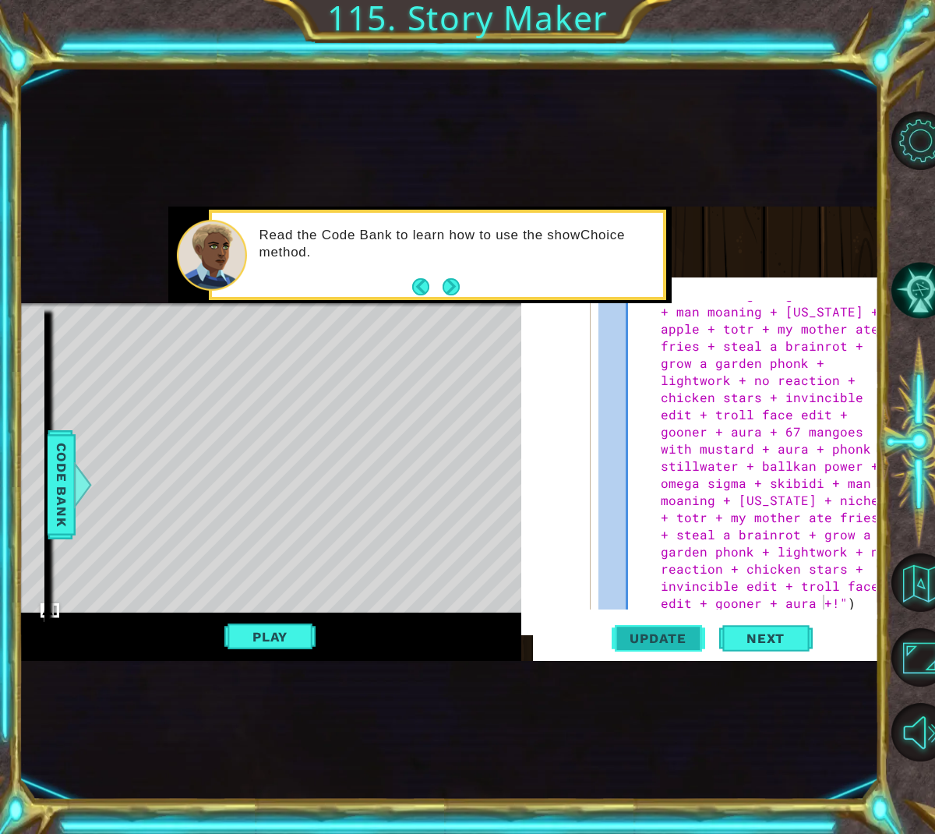
click at [644, 641] on span "Update" at bounding box center [658, 638] width 88 height 16
click at [265, 630] on button "Play" at bounding box center [269, 637] width 91 height 30
paste textarea "v"
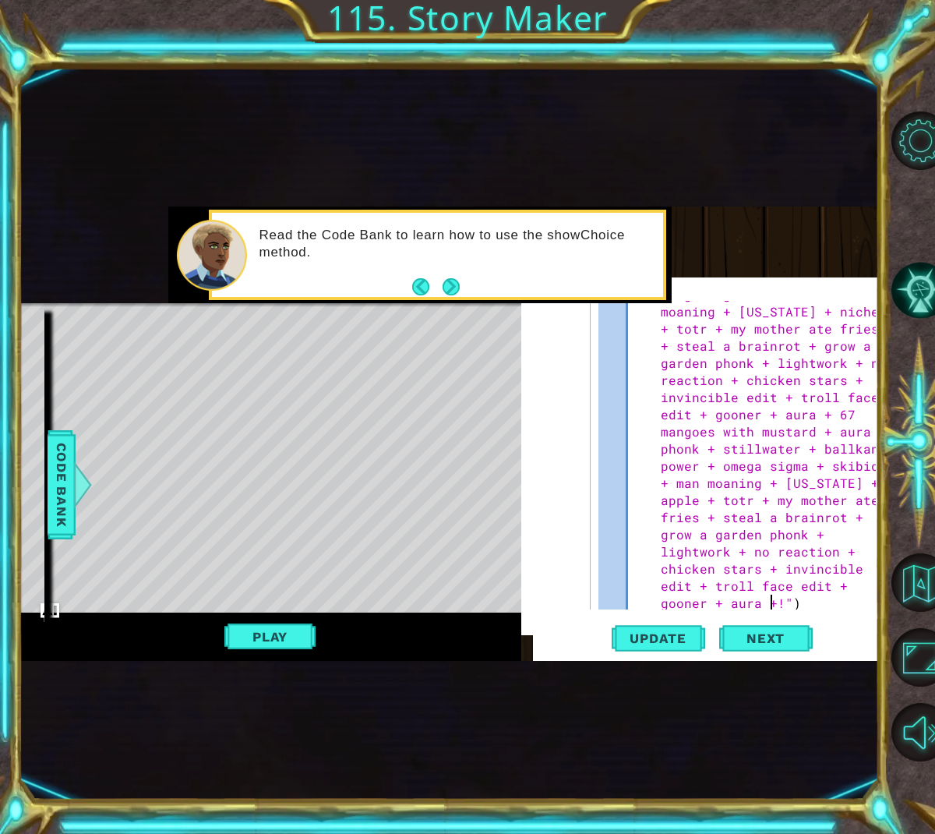
scroll to position [6532, 0]
type textarea "v"
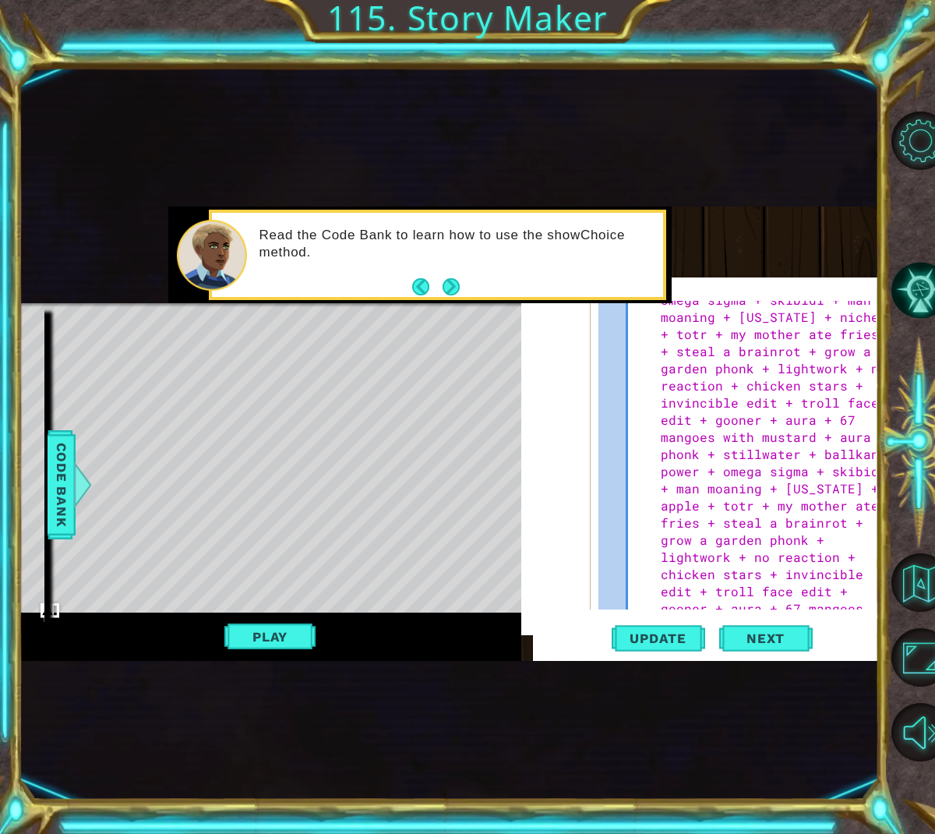
scroll to position [3995, 0]
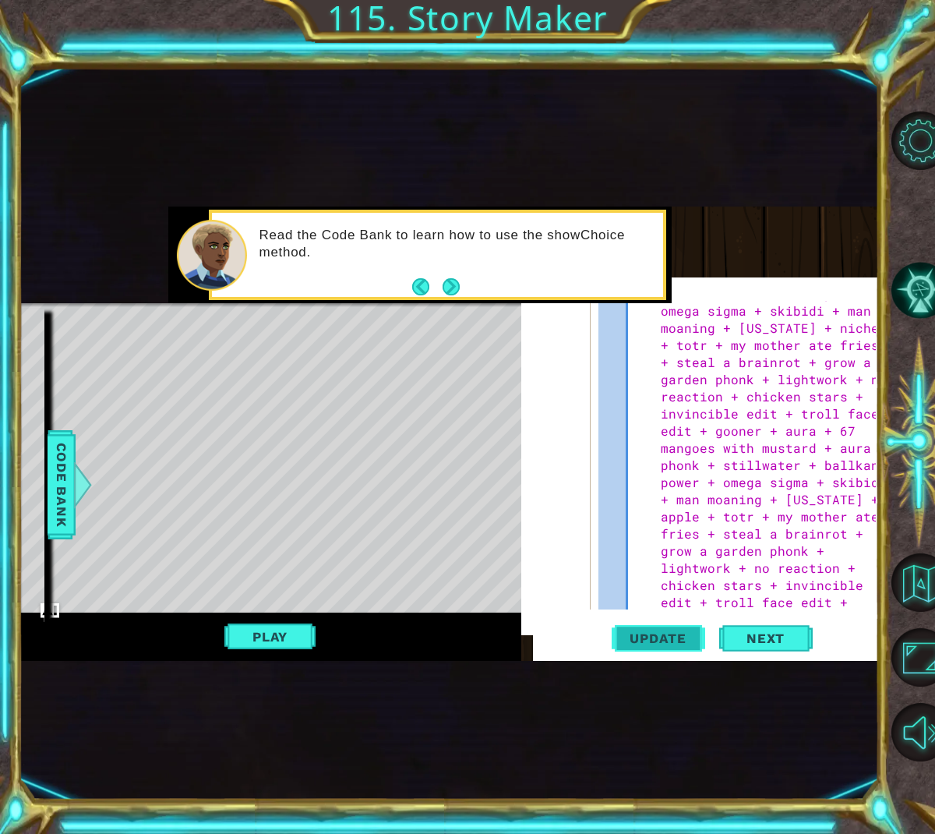
click at [661, 643] on span "Update" at bounding box center [658, 638] width 88 height 16
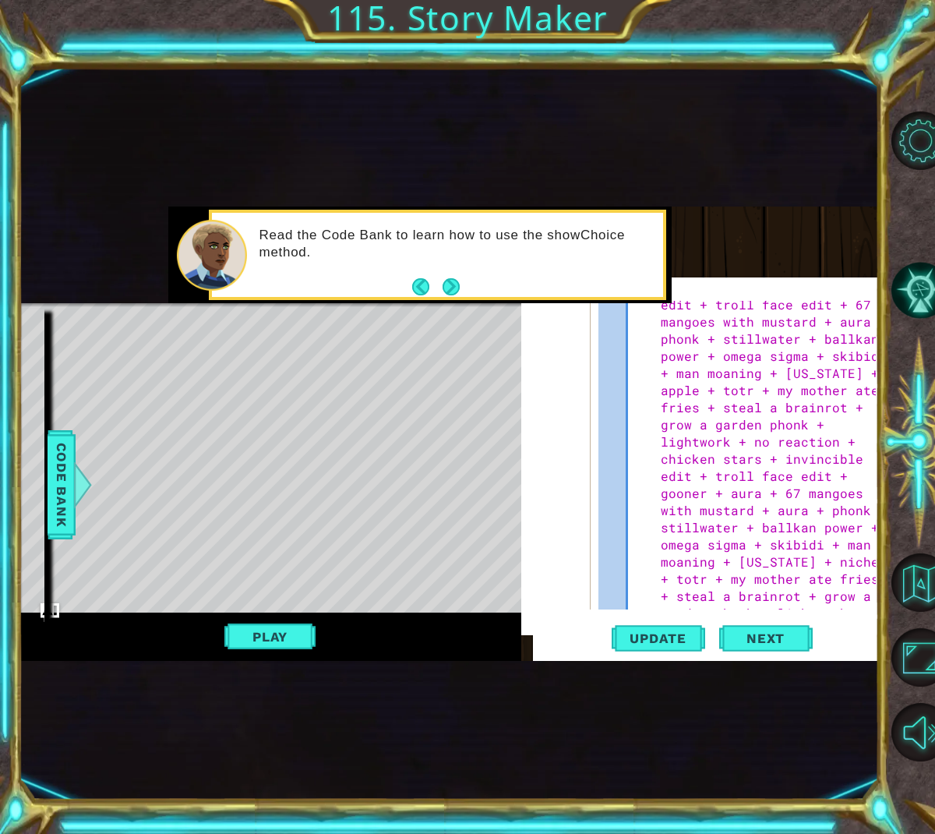
scroll to position [7269, 0]
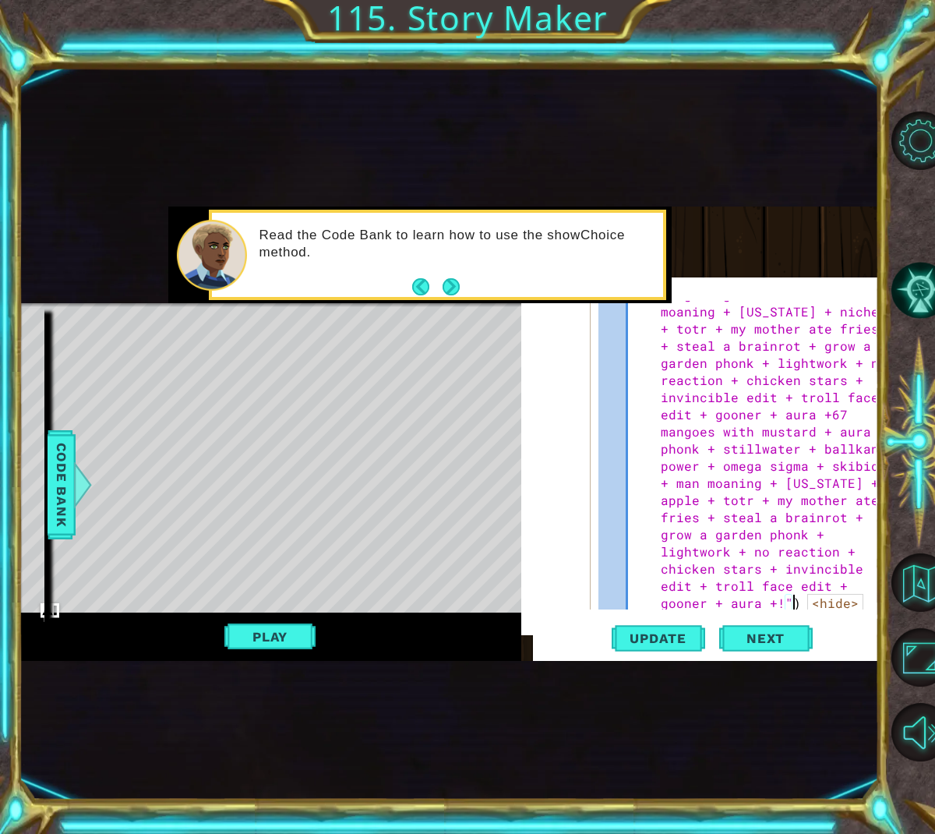
click at [825, 602] on span "<hide>" at bounding box center [835, 603] width 56 height 19
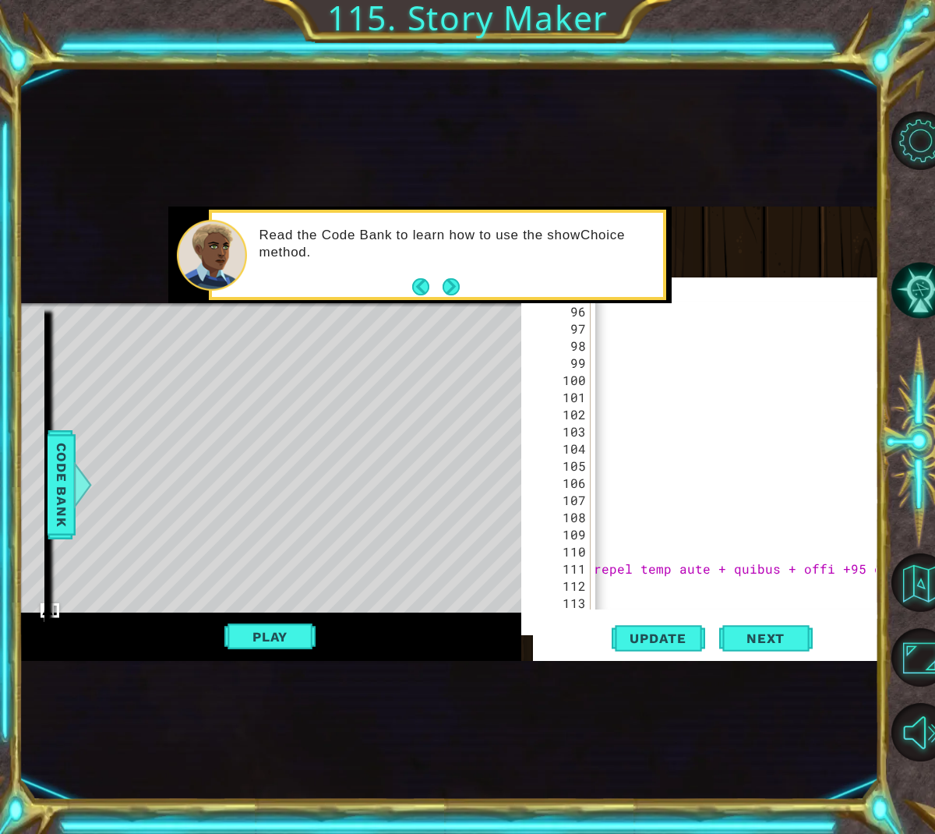
scroll to position [0, 74768]
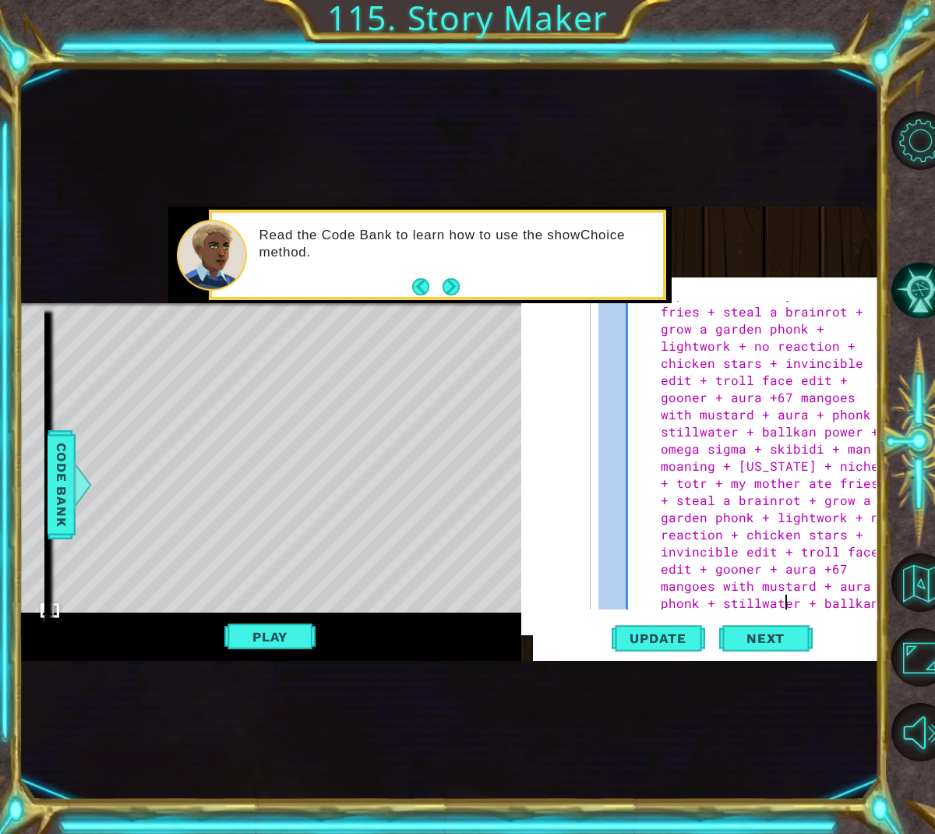
scroll to position [9430, 0]
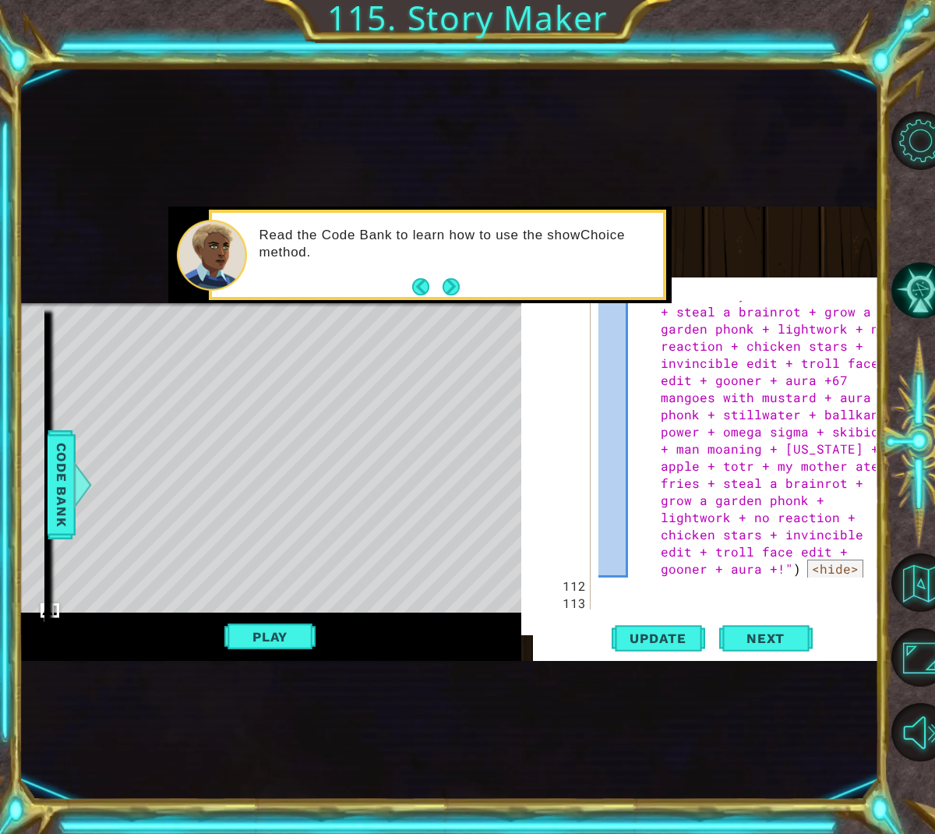
click at [825, 569] on span "<hide>" at bounding box center [835, 569] width 56 height 19
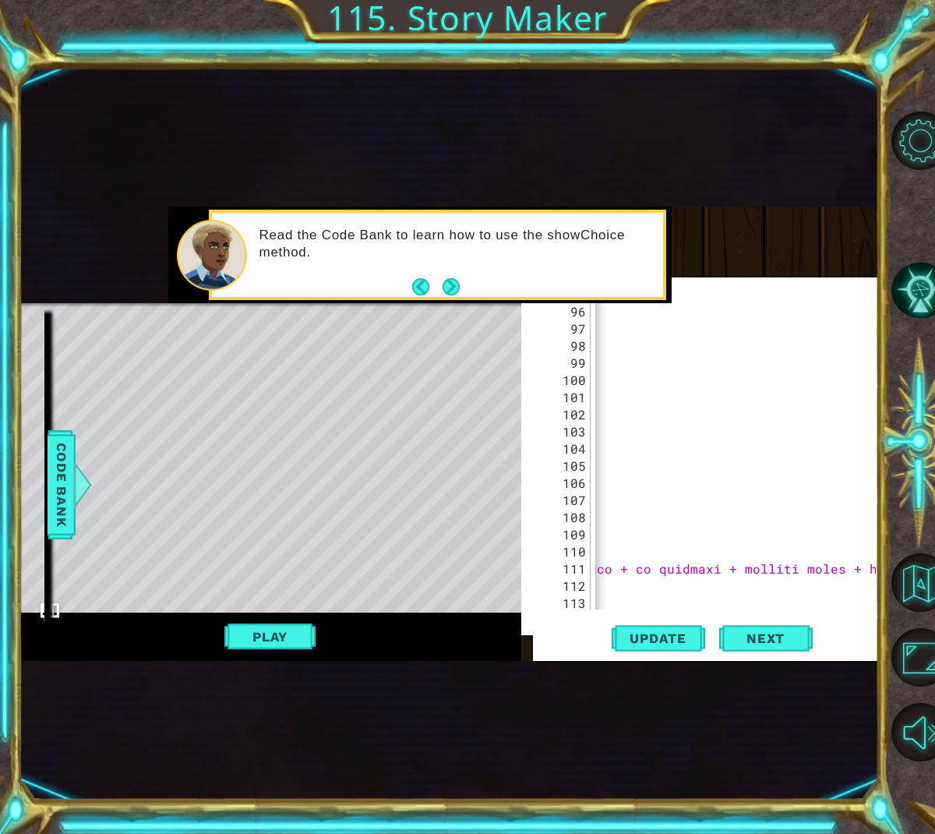
scroll to position [0, 74768]
click at [691, 641] on span "Update" at bounding box center [658, 638] width 88 height 16
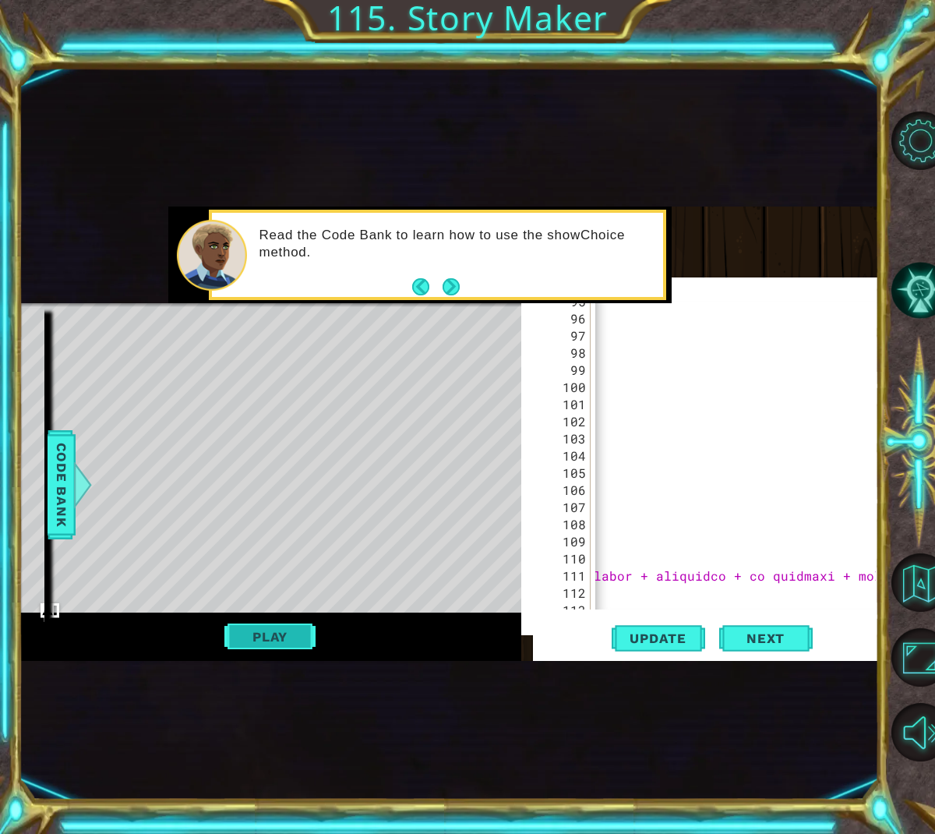
click at [296, 637] on button "Play" at bounding box center [269, 637] width 91 height 30
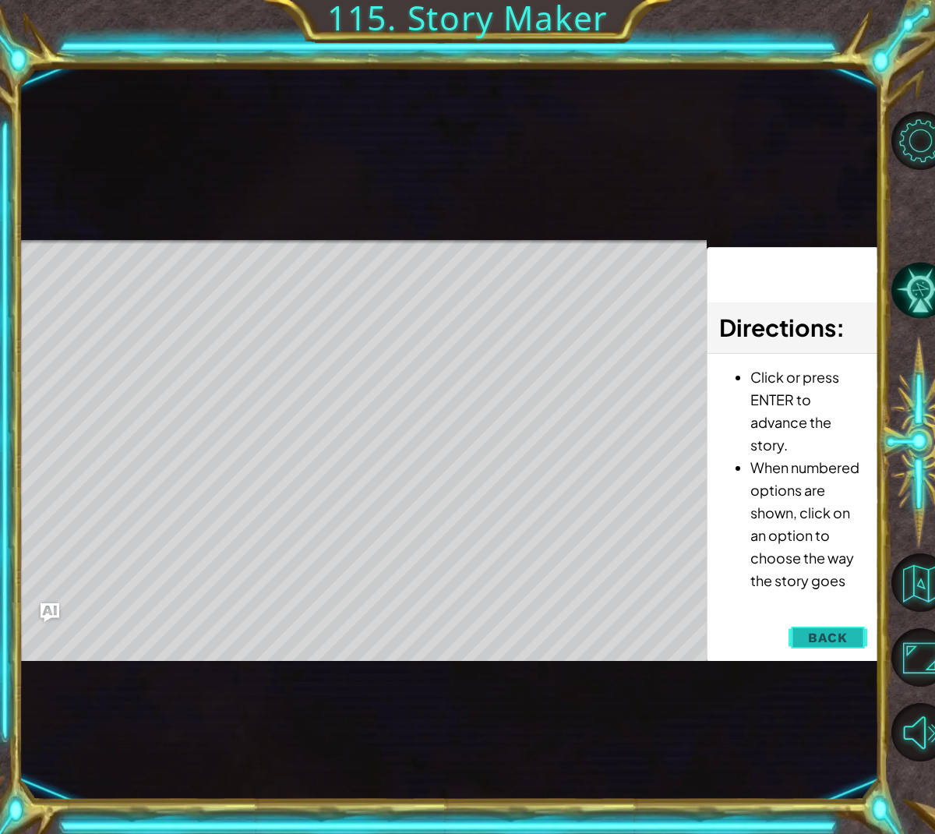
click at [833, 640] on span "Back" at bounding box center [828, 638] width 40 height 16
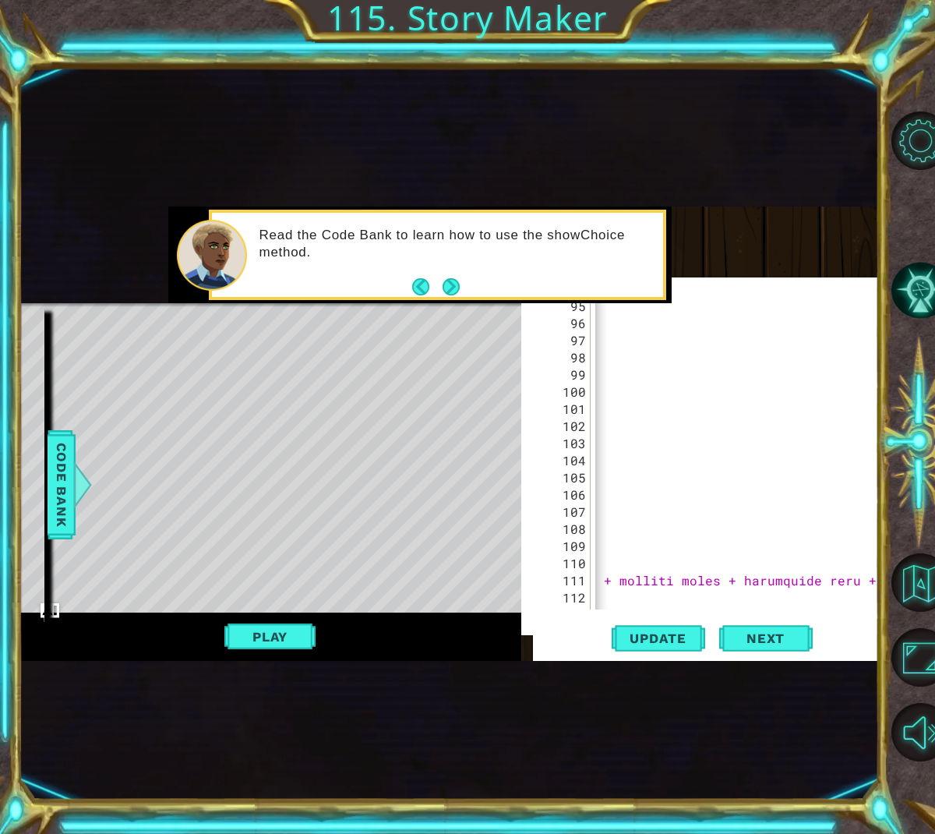
scroll to position [0, 74768]
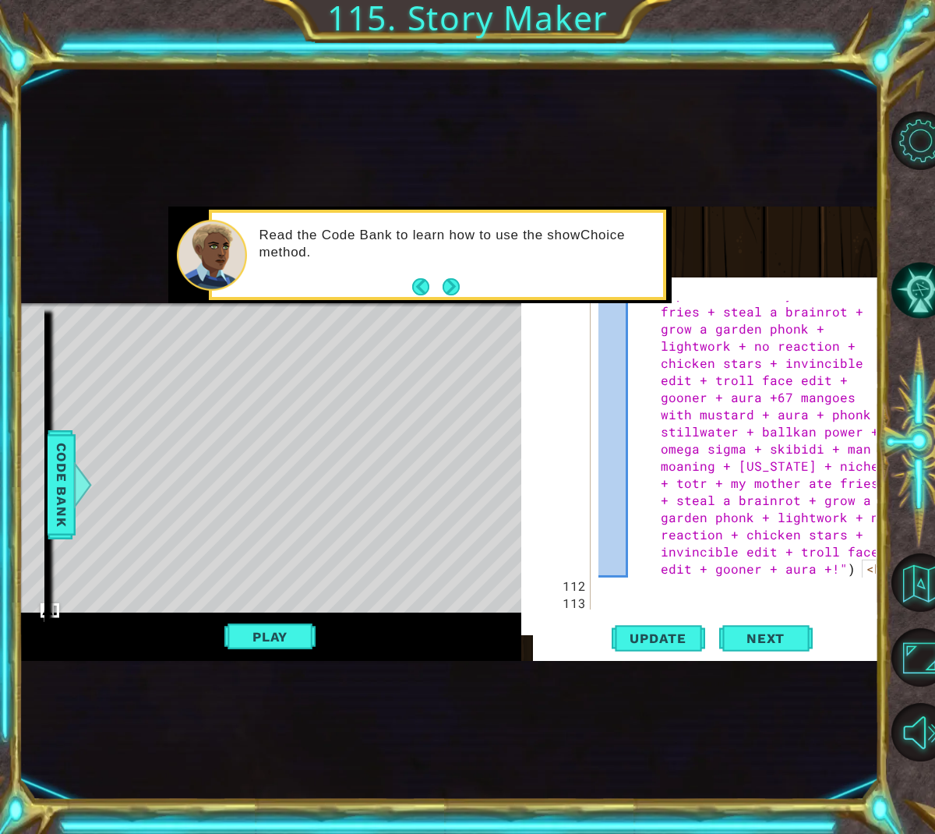
scroll to position [14659, 0]
type textarea "W"
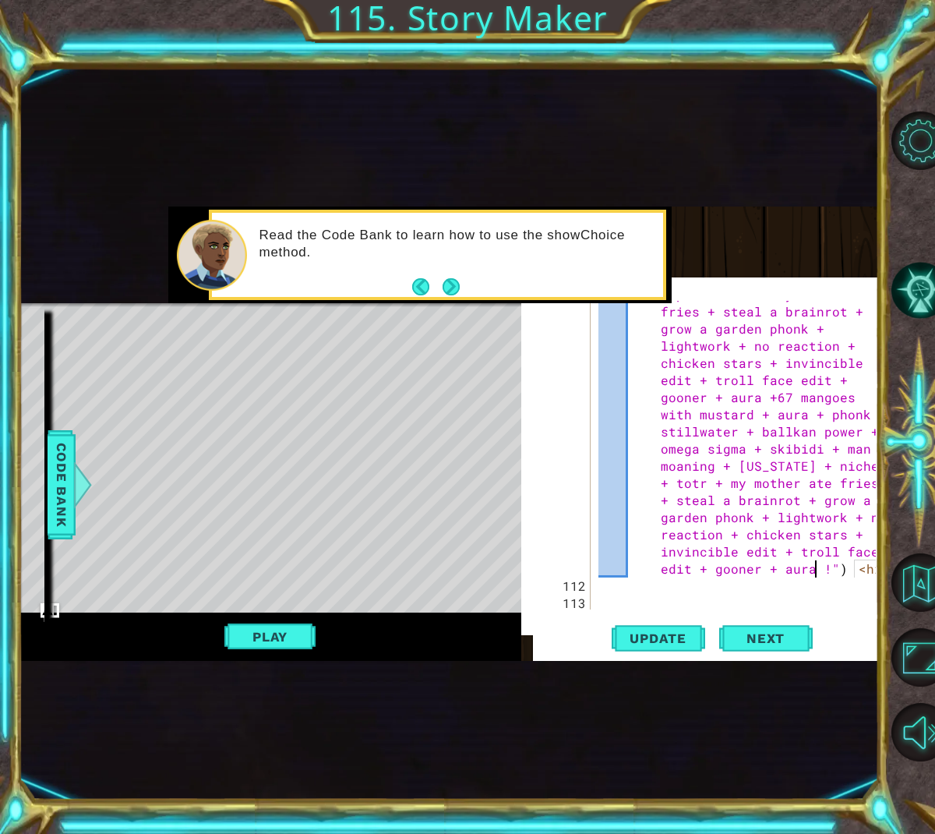
type textarea "+"
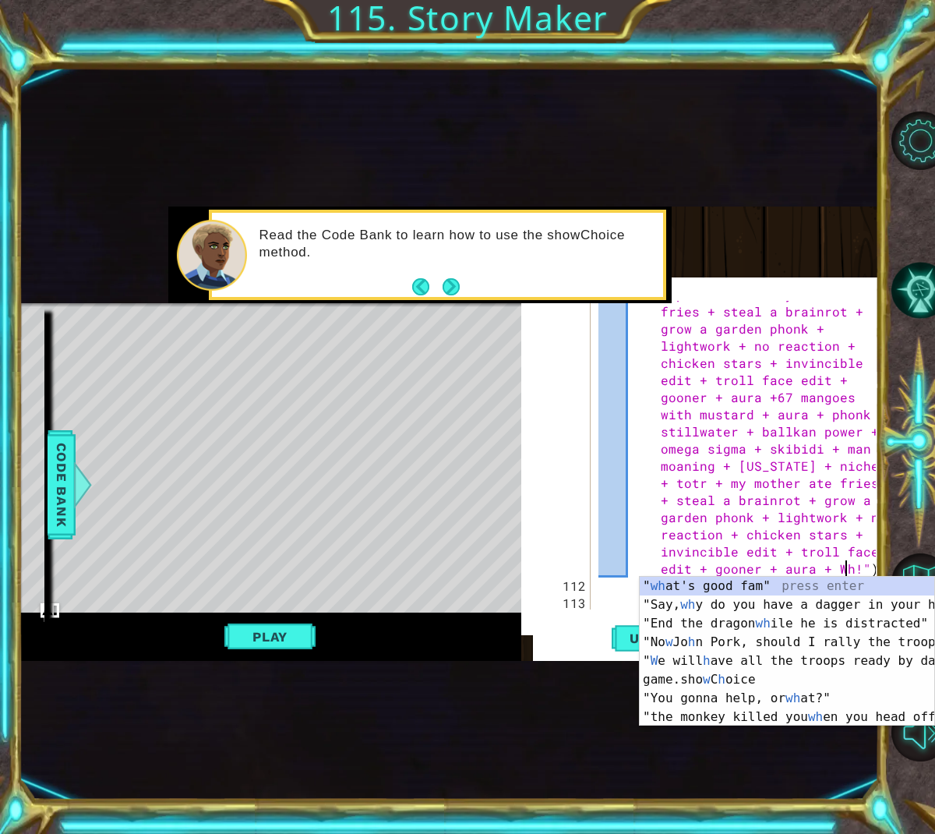
type textarea "Why"
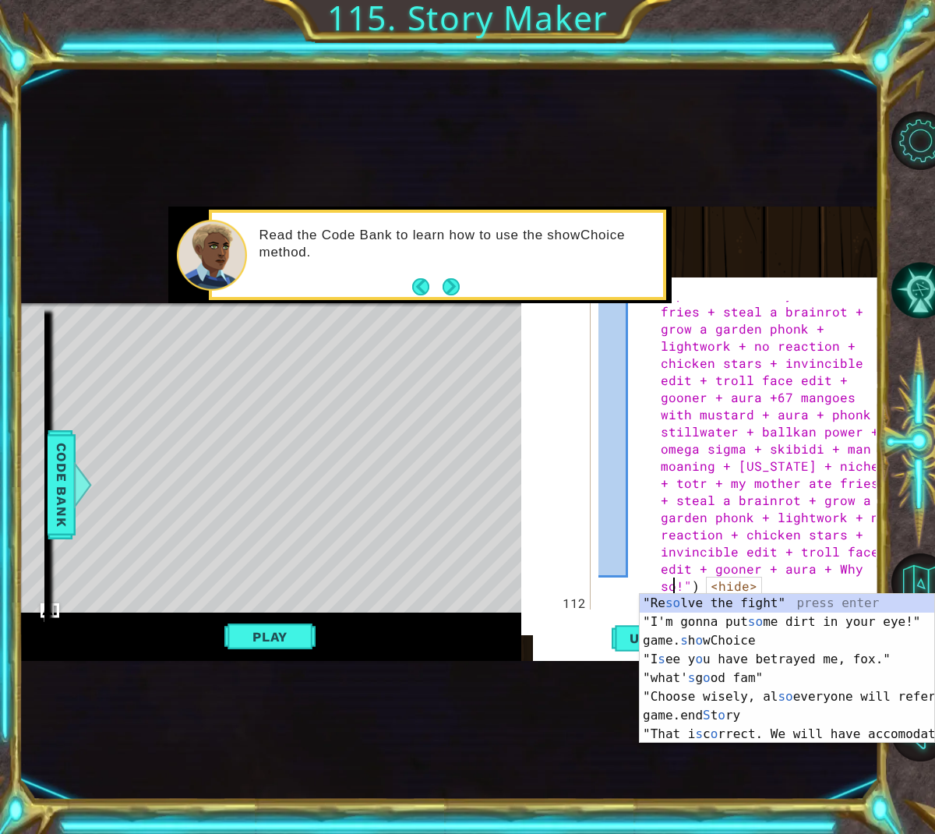
type textarea "sos"
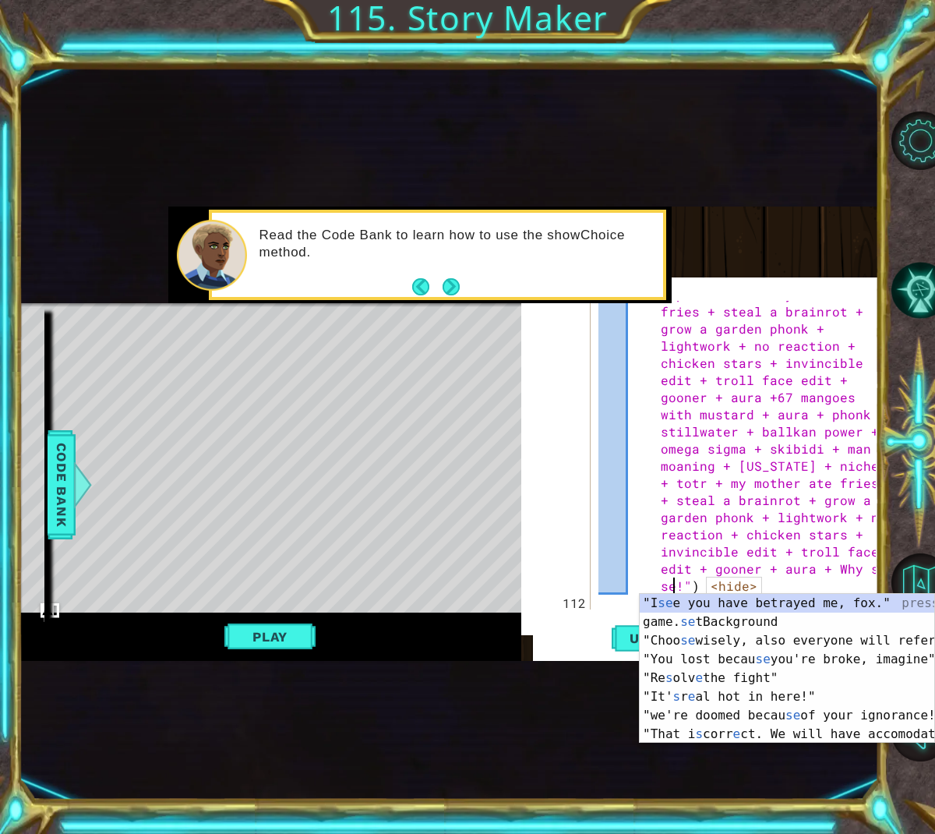
scroll to position [0, 0]
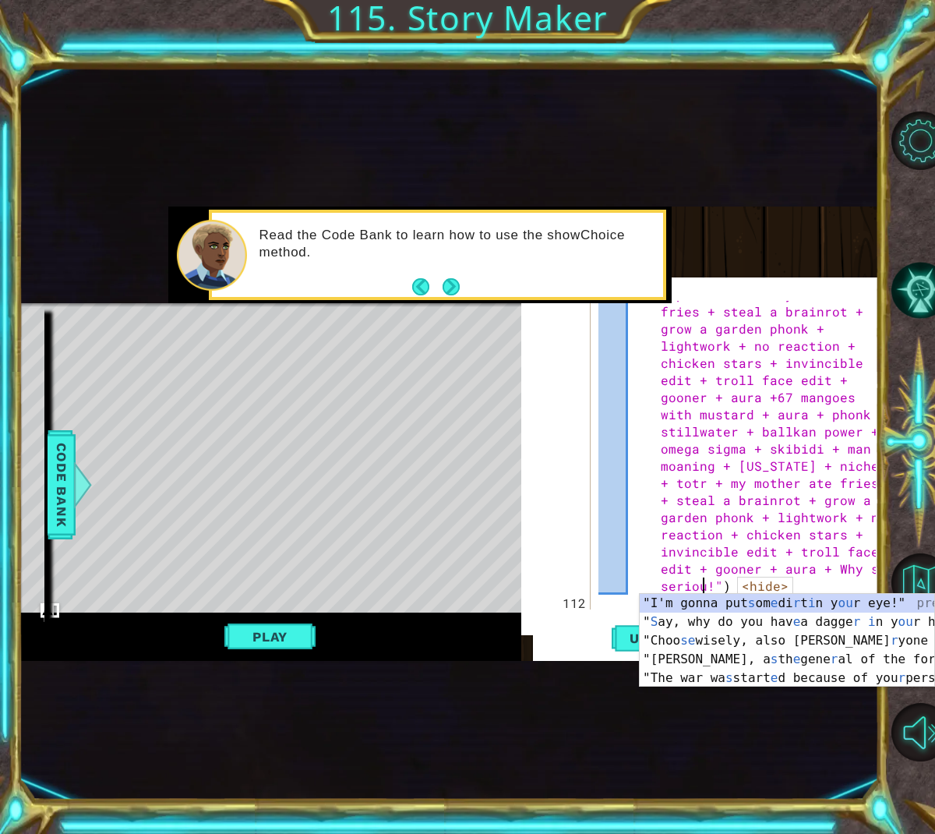
type textarea "serious"
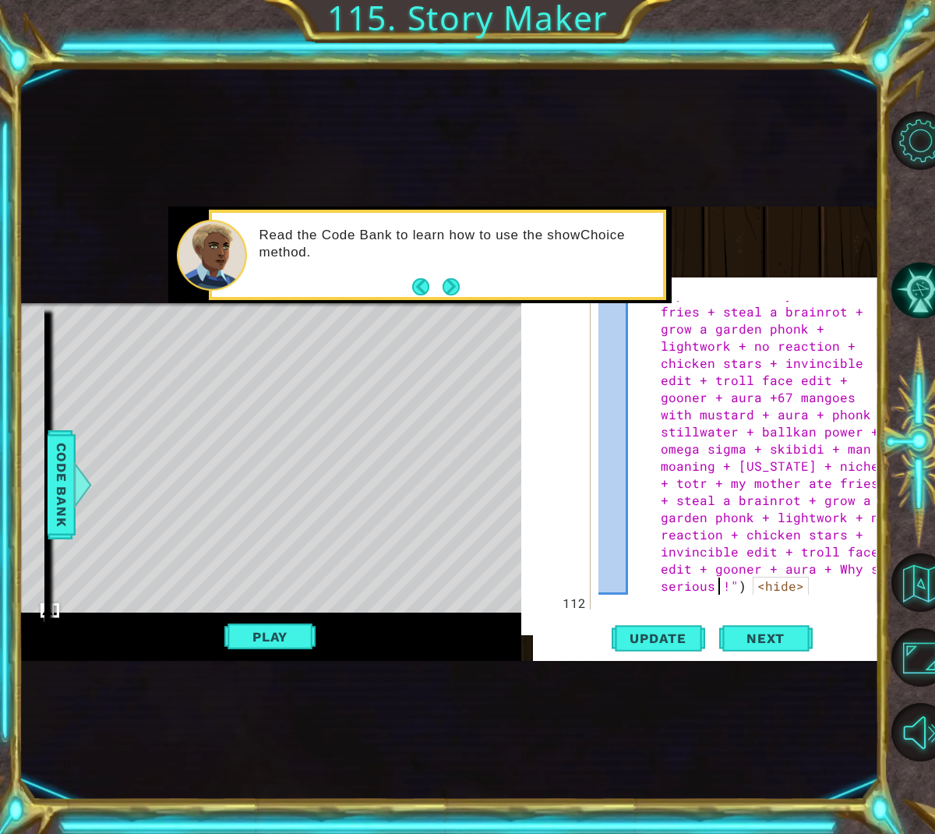
type textarea "+"
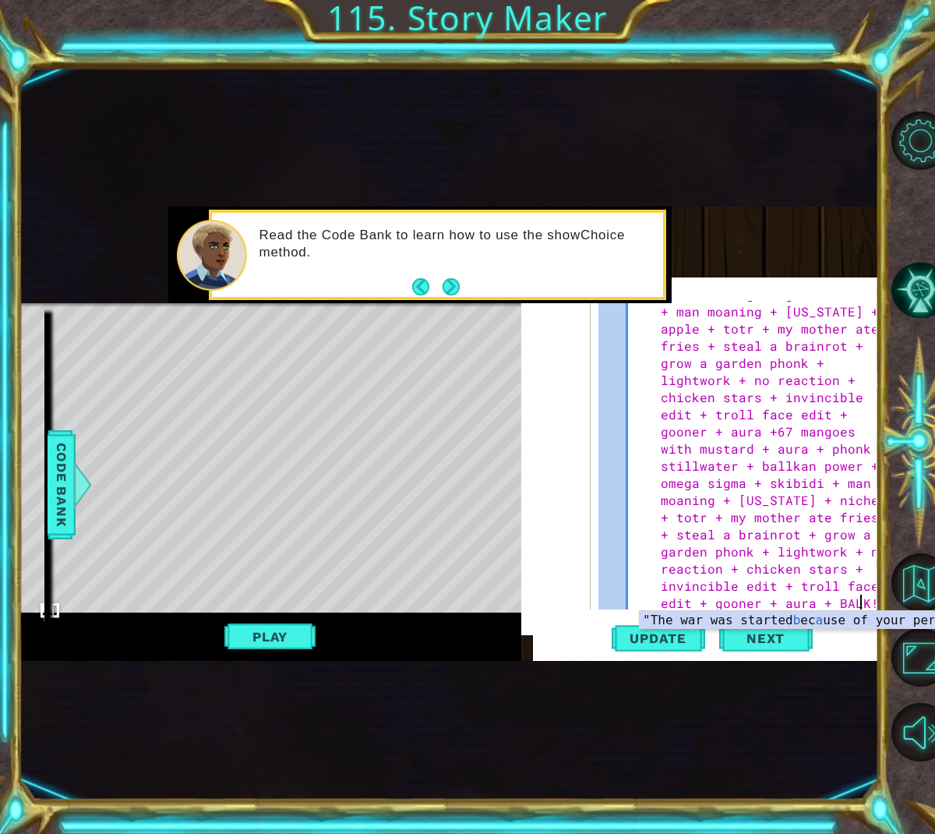
type textarea "BALKAN"
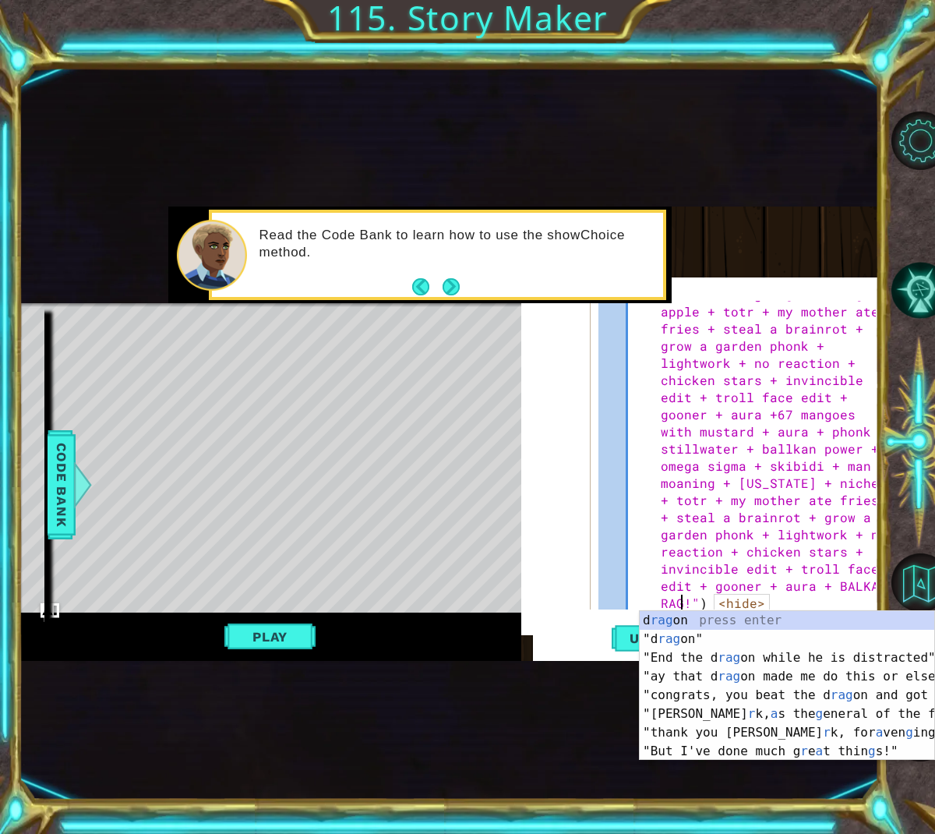
type textarea "RAGE"
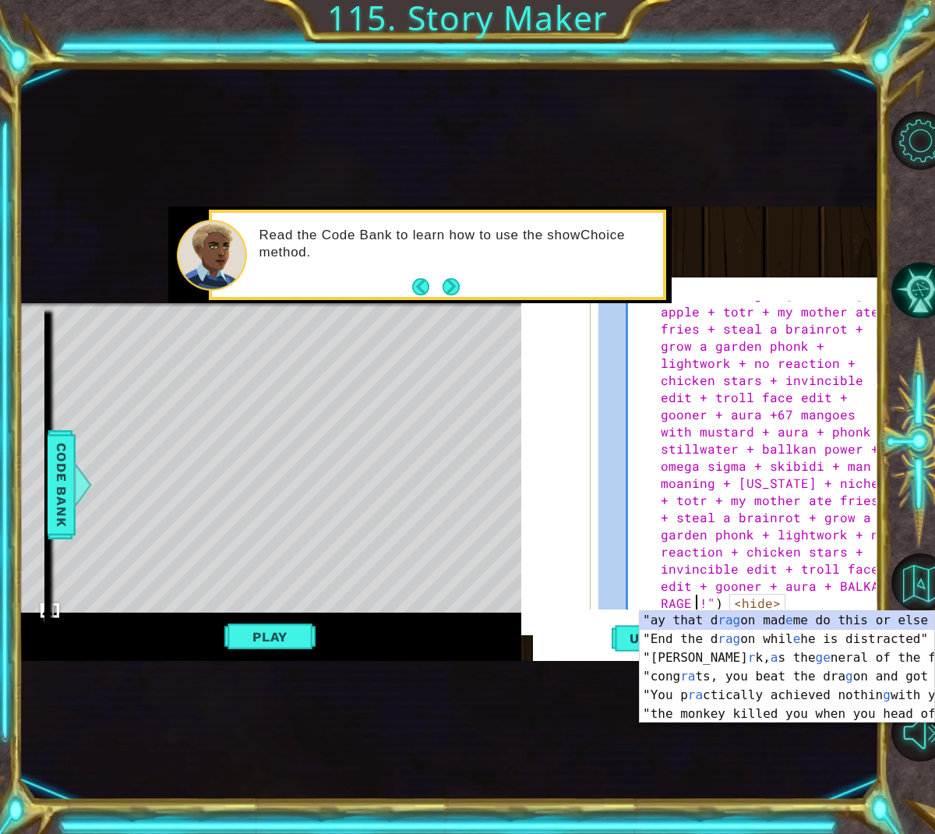
type textarea "+"
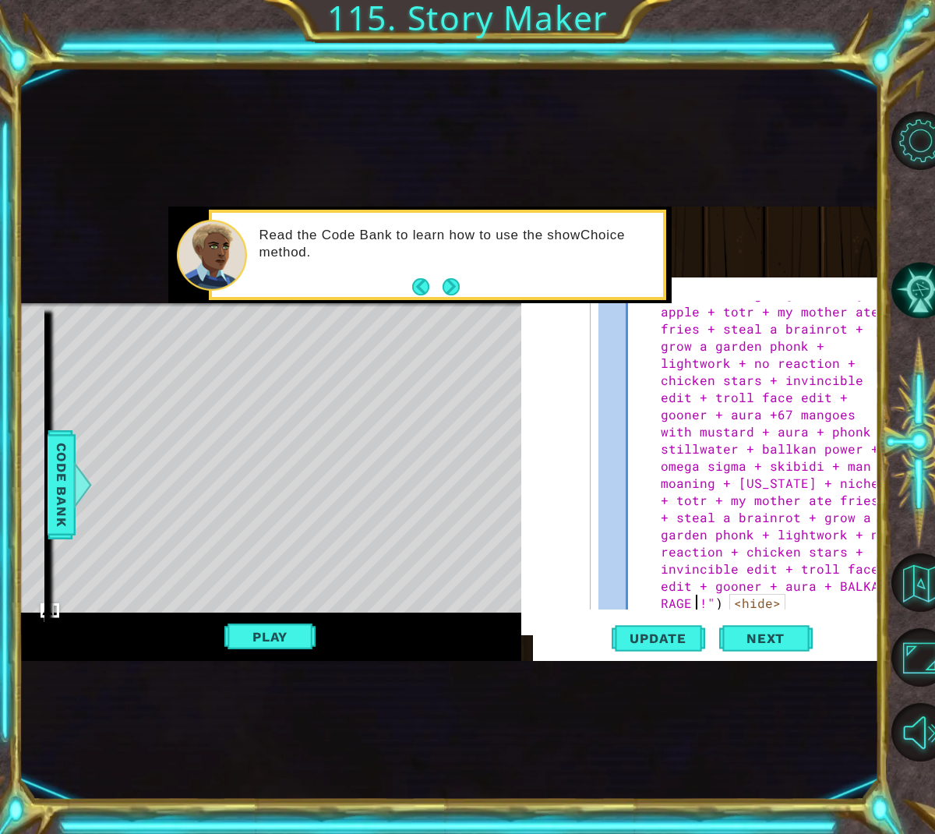
type textarea "😈"
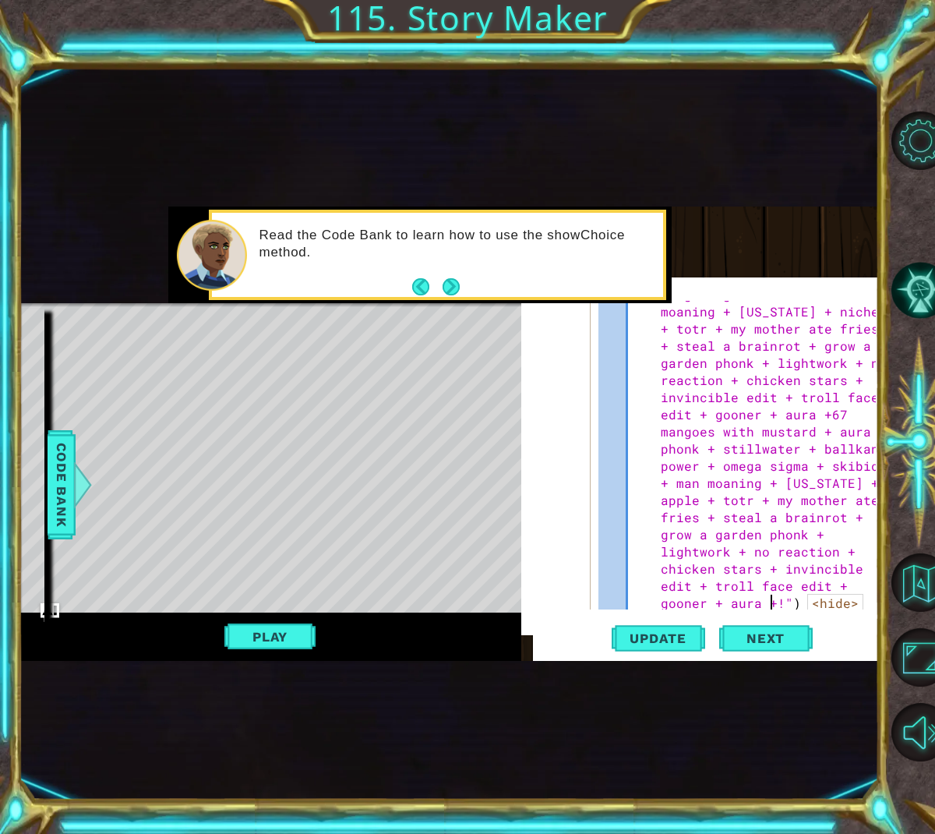
paste textarea "e"
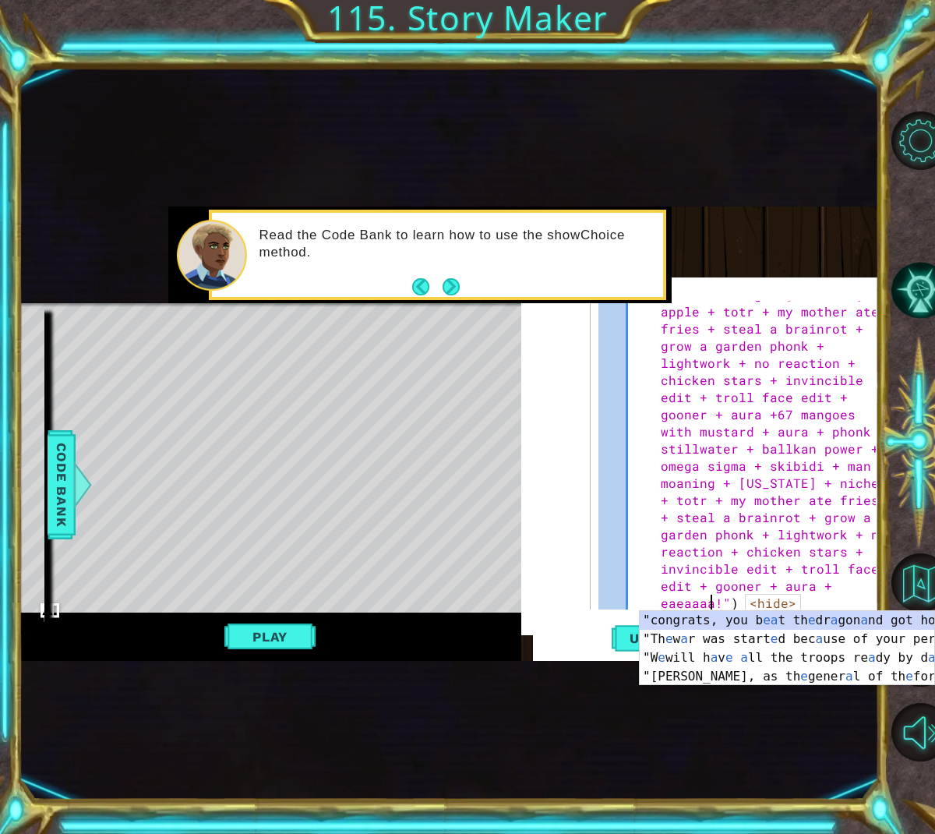
type textarea "eaeaaaaa"
